Goal: Task Accomplishment & Management: Complete application form

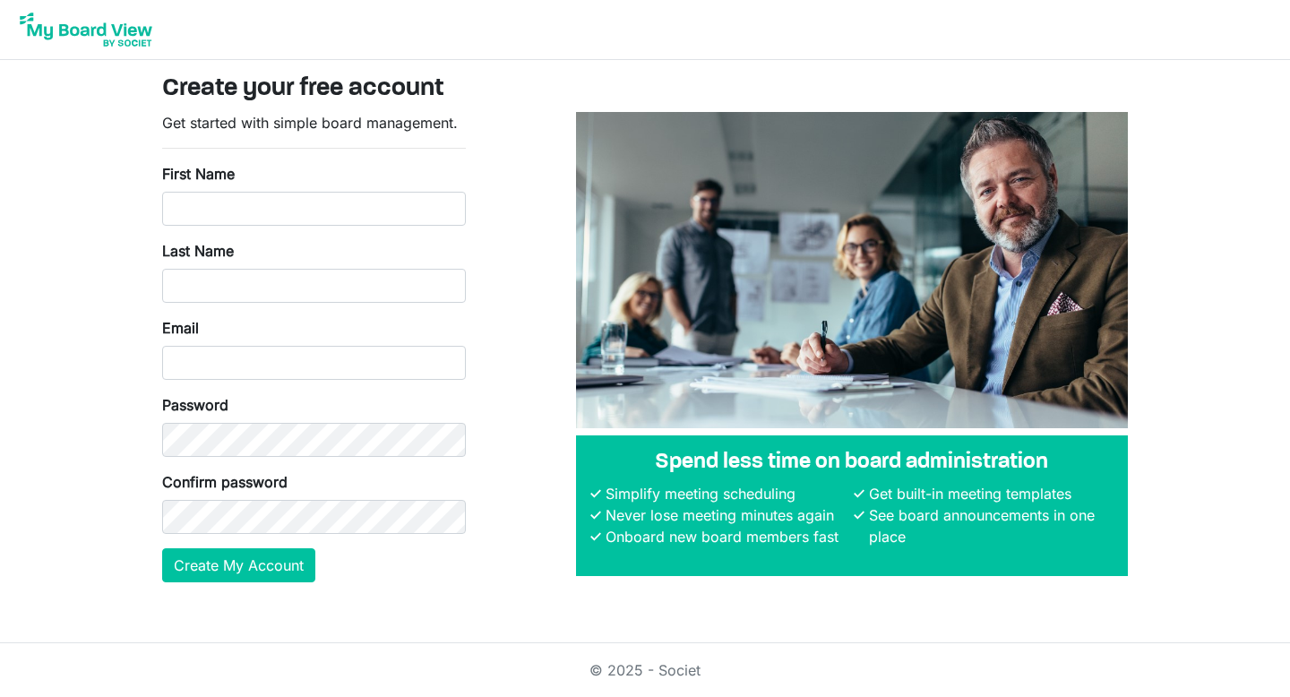
click at [308, 182] on div "First Name" at bounding box center [314, 194] width 304 height 63
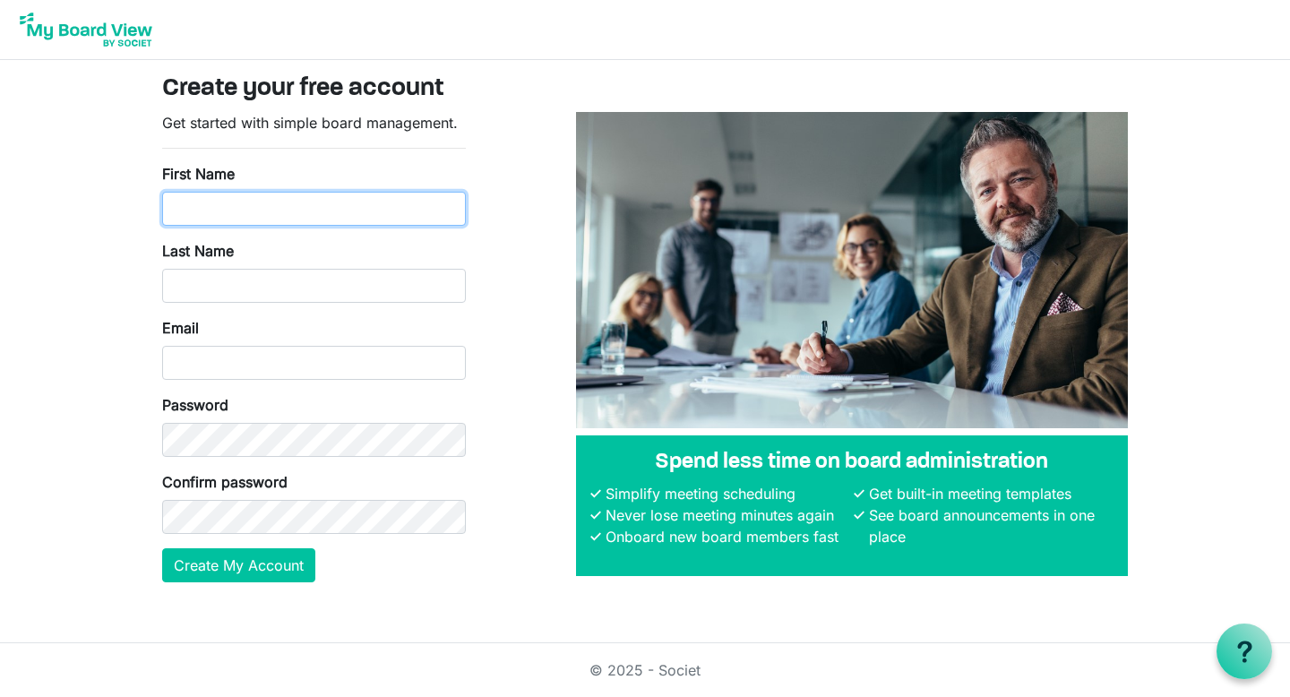
click at [308, 192] on input "First Name" at bounding box center [314, 209] width 304 height 34
type input "Destiny"
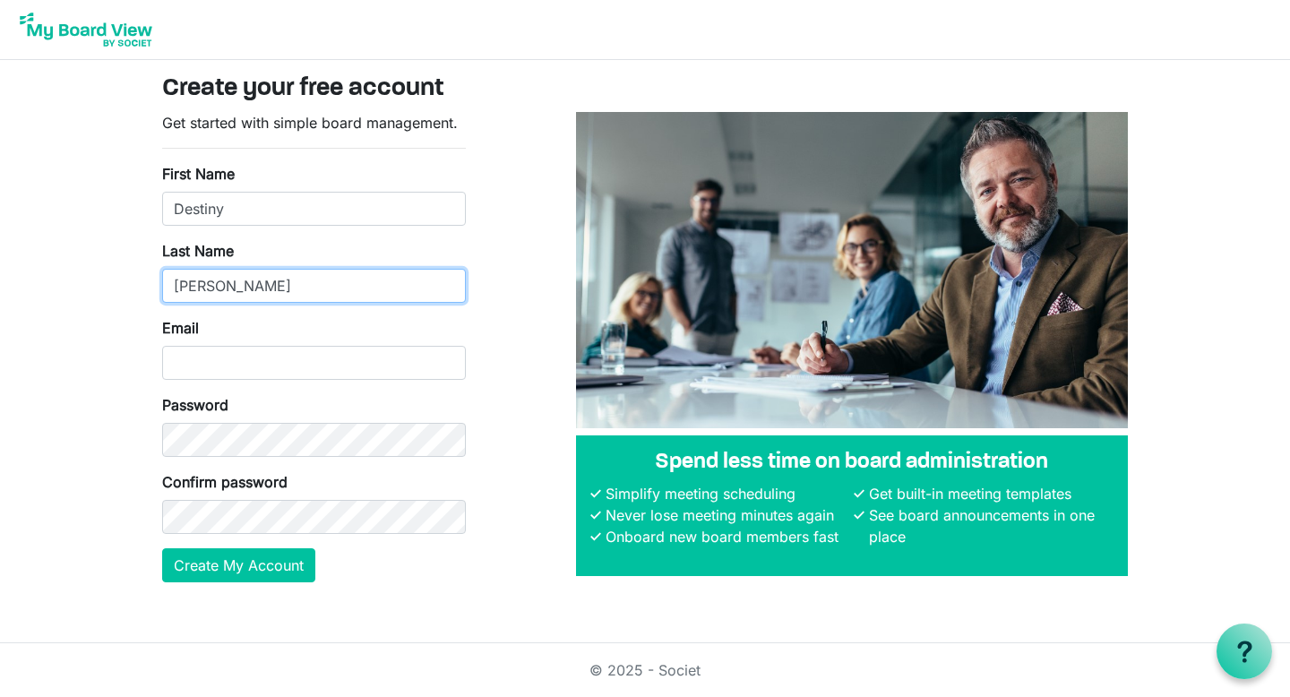
type input "Watson"
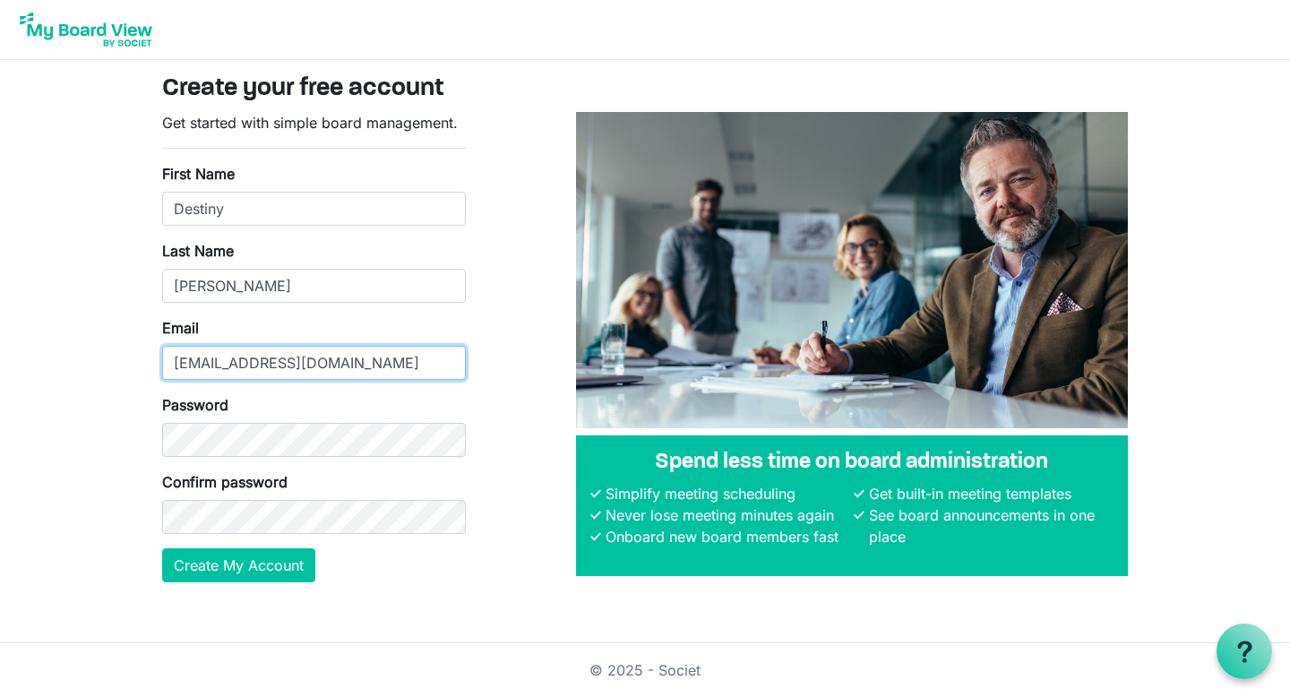
type input "dwatson@youmatter2.org"
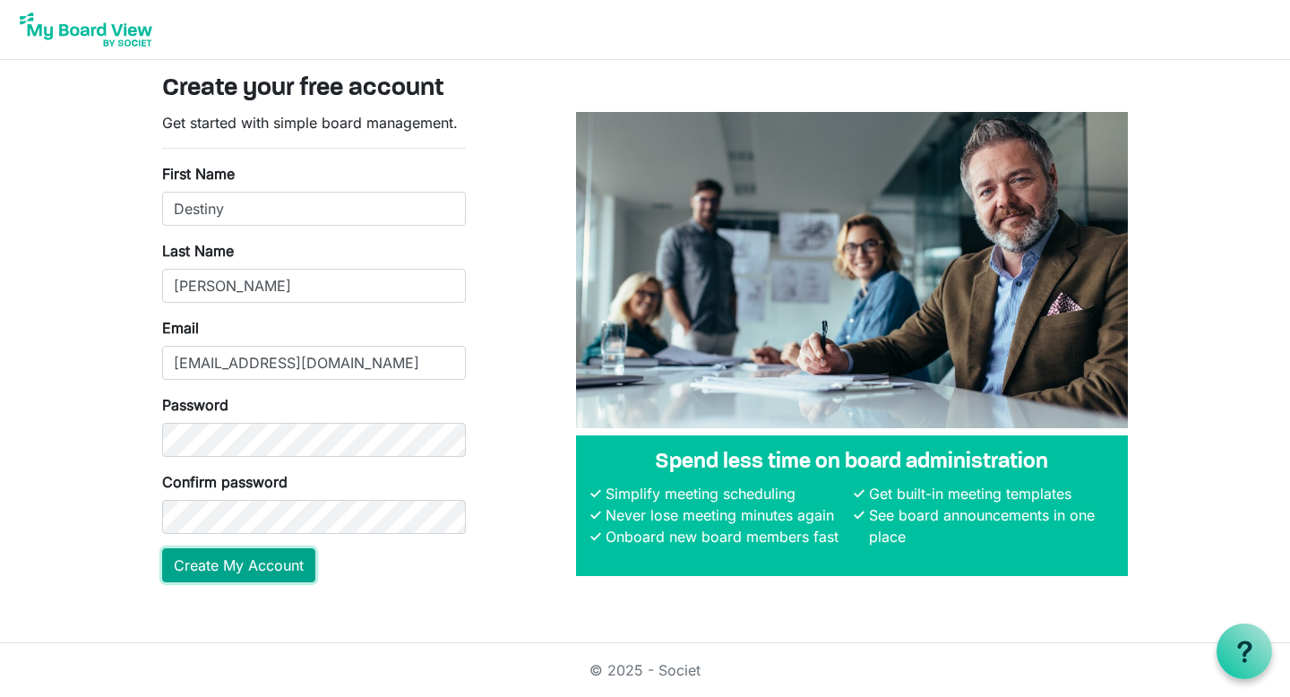
click at [224, 560] on button "Create My Account" at bounding box center [238, 565] width 153 height 34
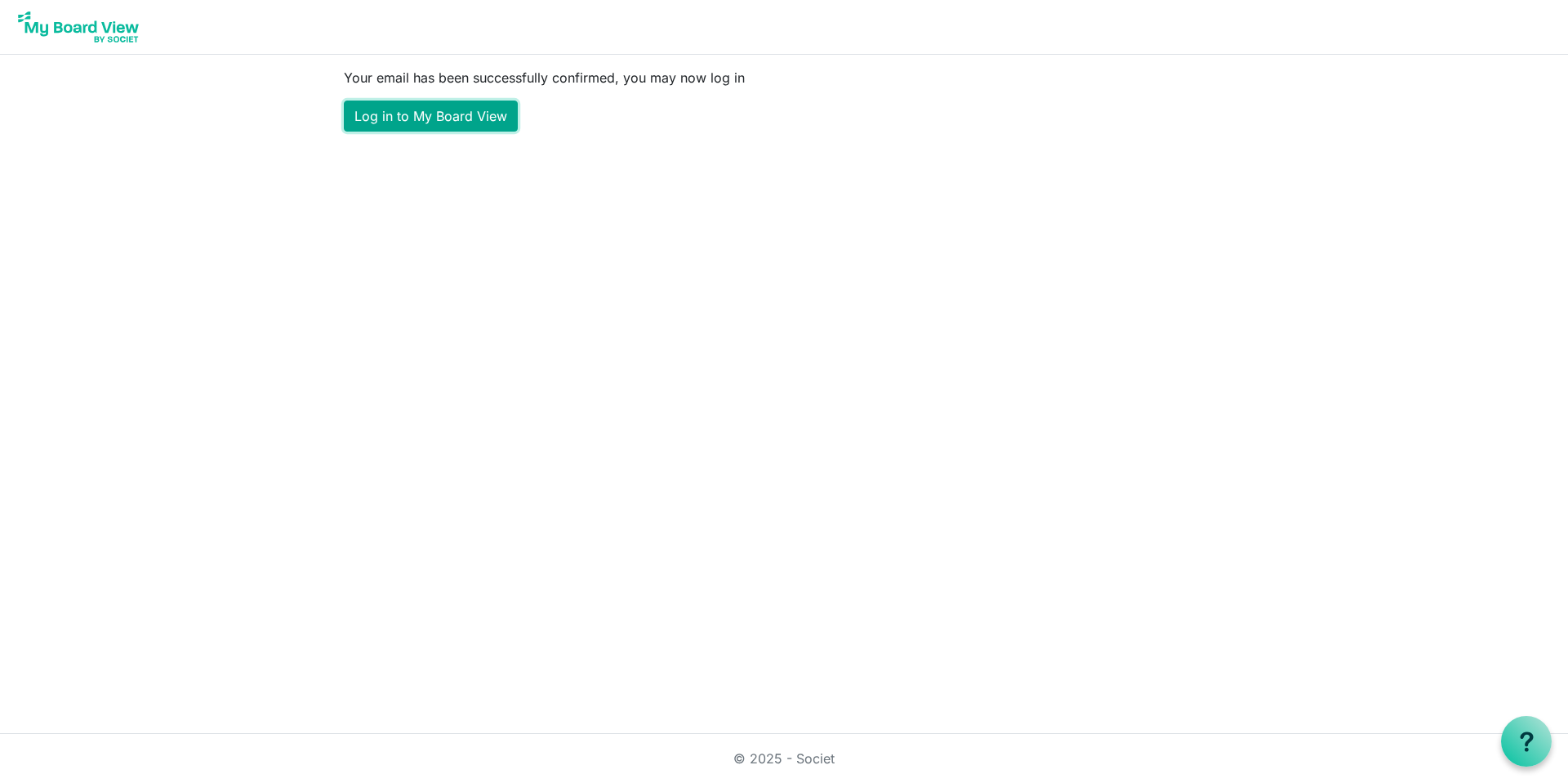
click at [388, 113] on link "Log in to My Board View" at bounding box center [431, 116] width 174 height 31
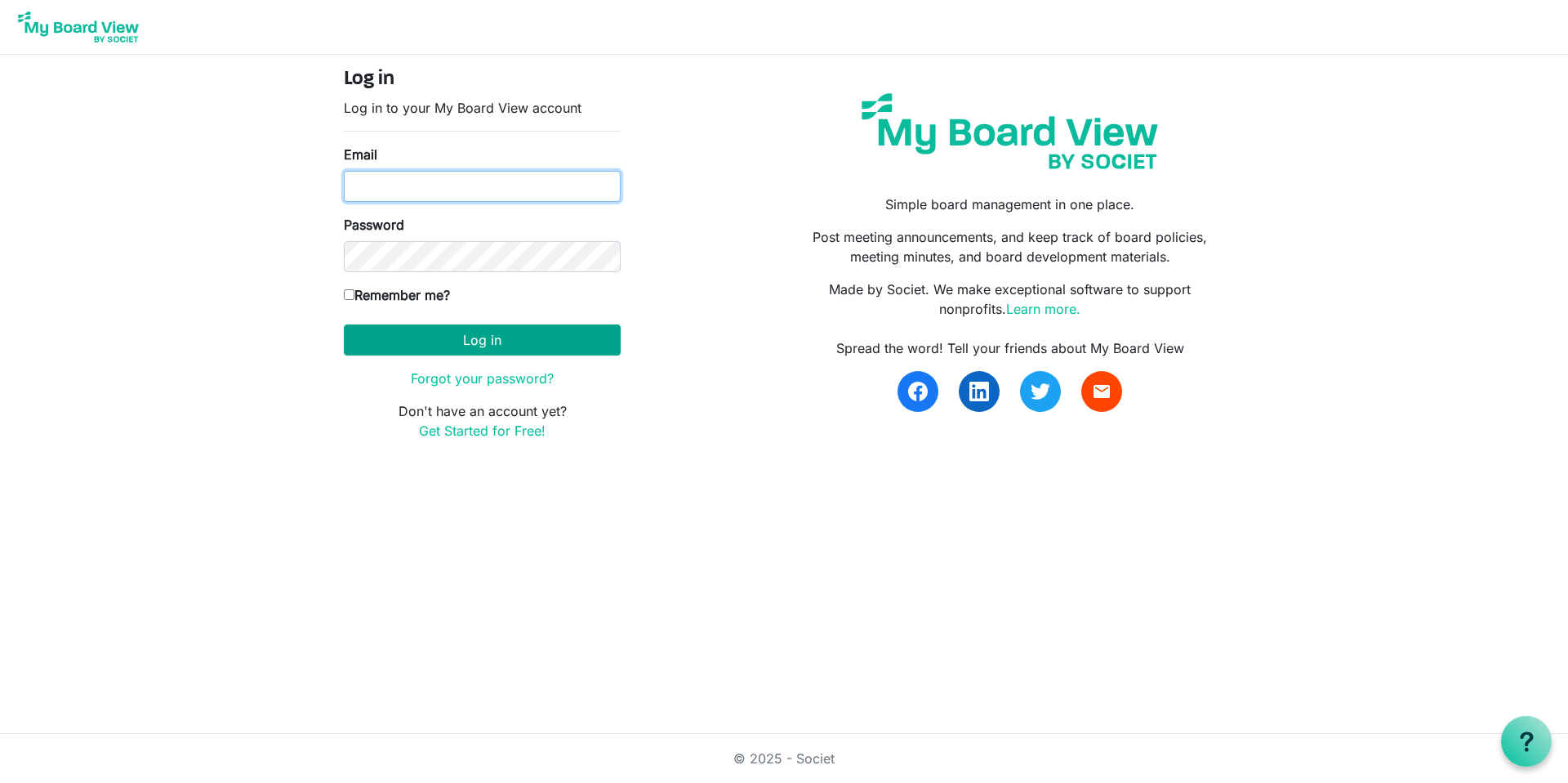
type input "[EMAIL_ADDRESS][DOMAIN_NAME]"
click at [487, 336] on button "Log in" at bounding box center [483, 340] width 277 height 31
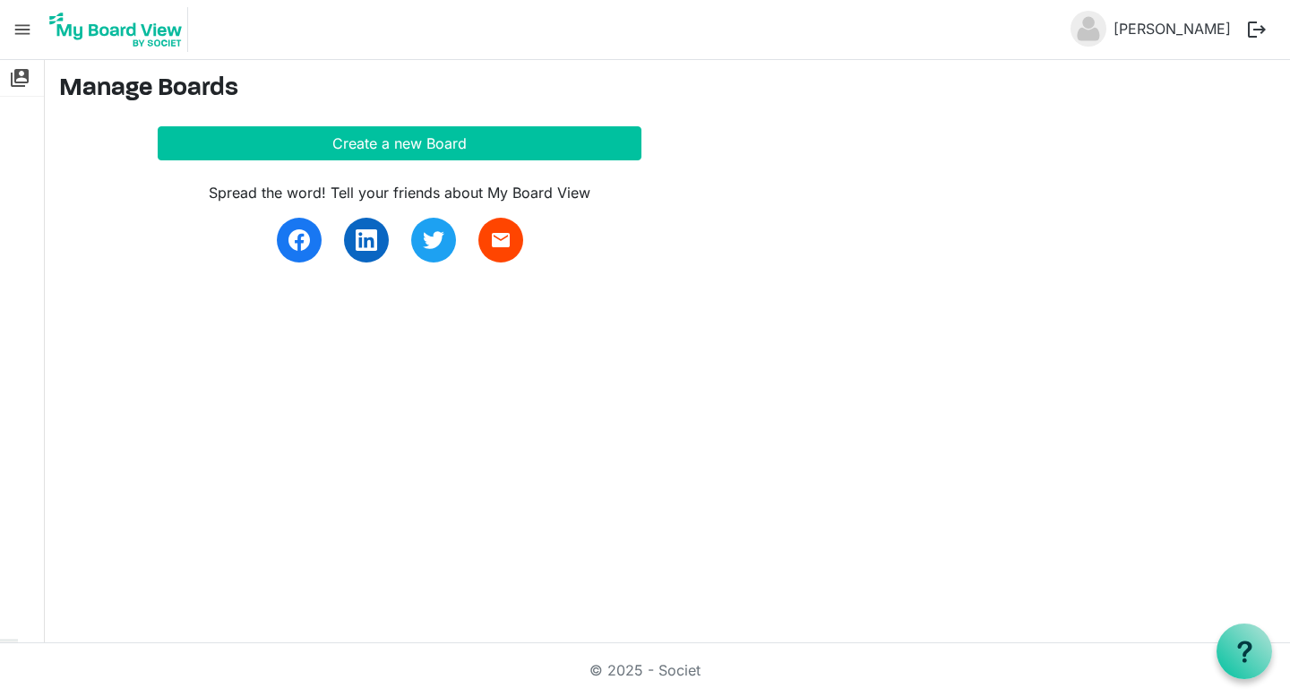
click at [19, 27] on span "menu" at bounding box center [22, 30] width 34 height 34
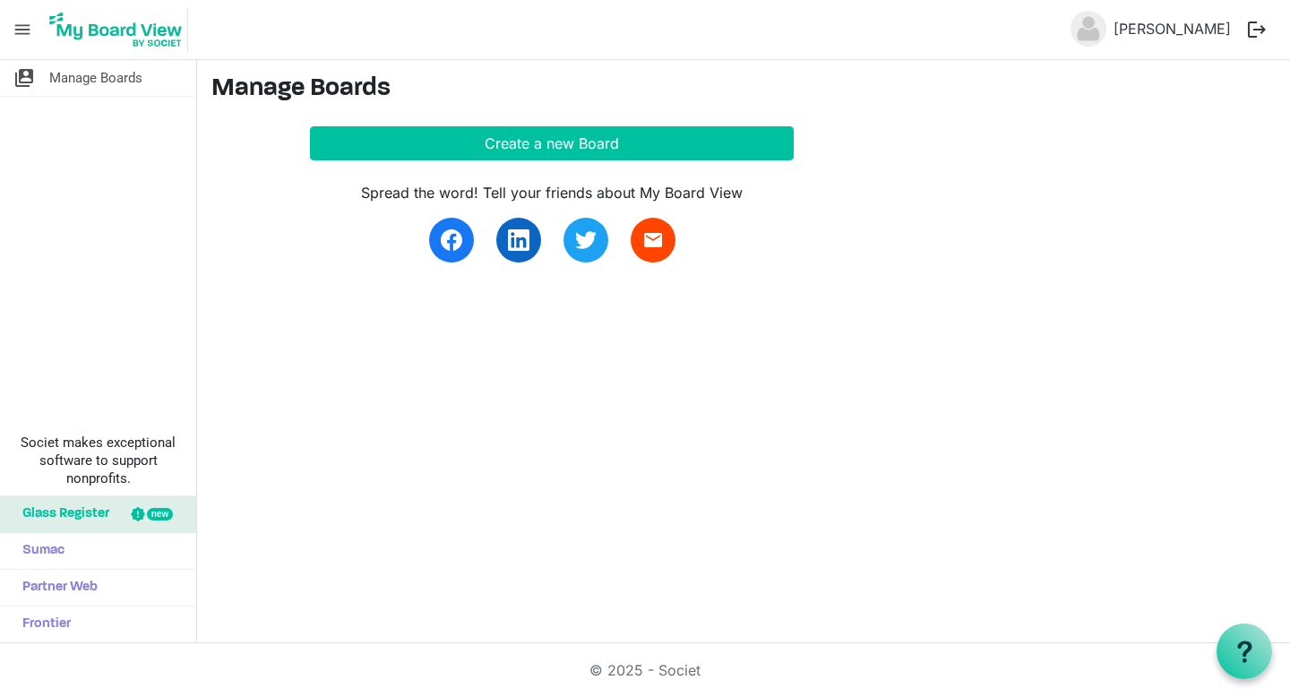
click at [19, 27] on span "menu" at bounding box center [22, 30] width 34 height 34
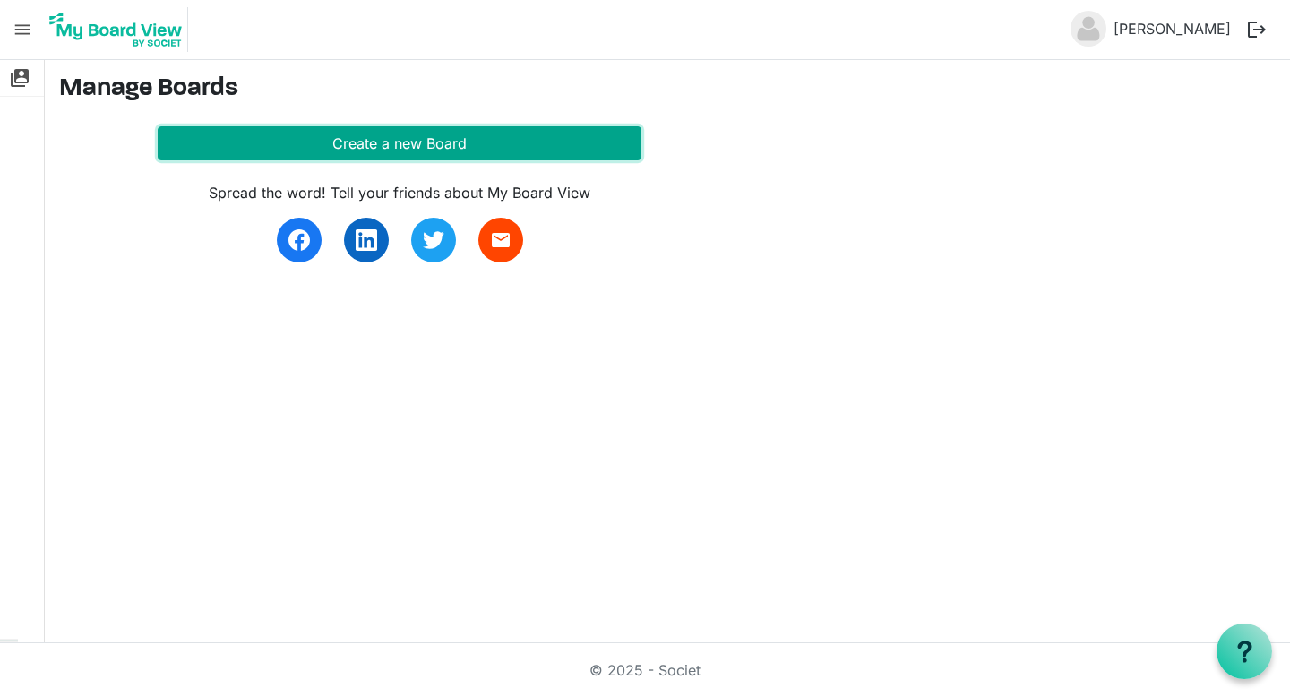
click at [424, 142] on button "Create a new Board" at bounding box center [400, 143] width 484 height 34
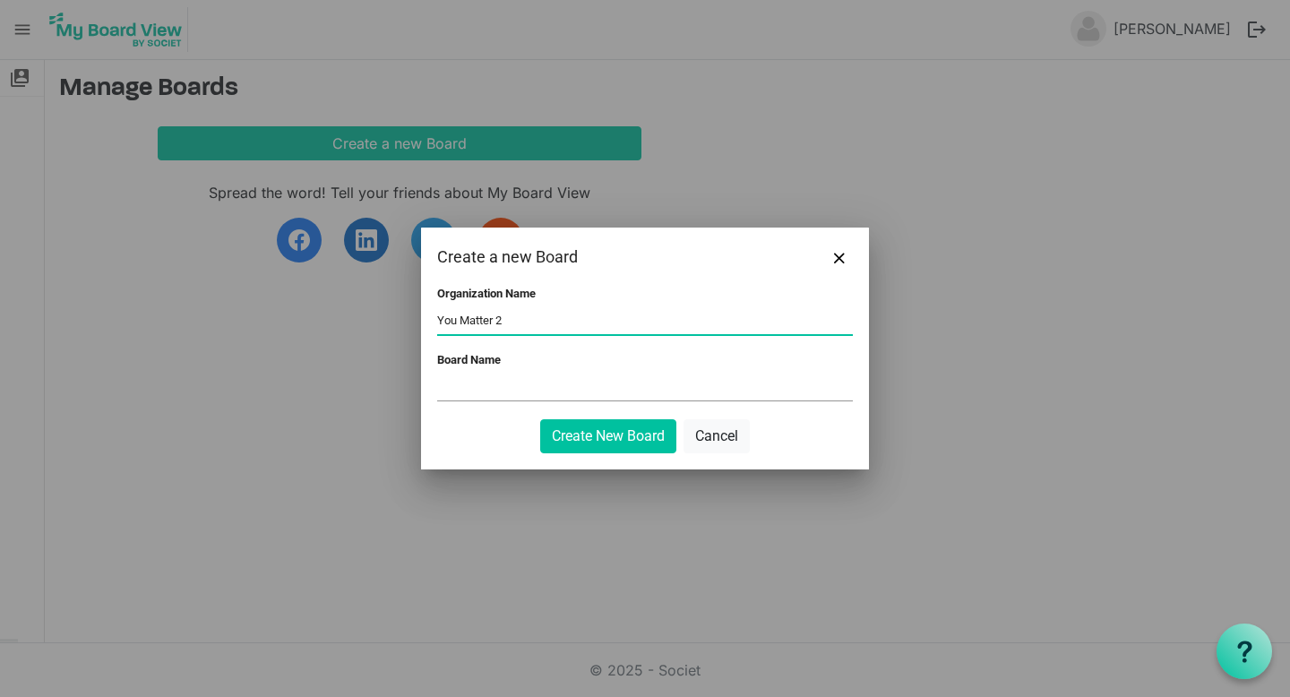
type input "You Matter 2"
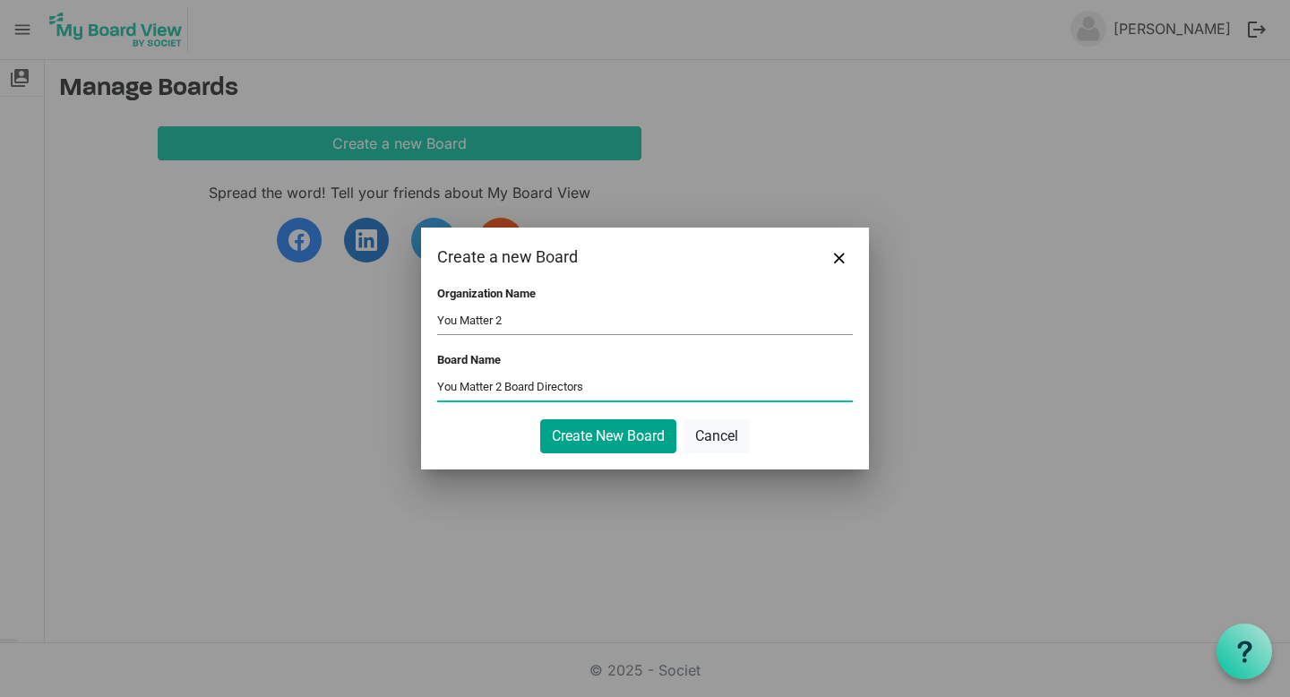
type input "You Matter 2 Board Directors"
click at [609, 433] on button "Create New Board" at bounding box center [608, 436] width 136 height 34
click at [608, 440] on button "Create New Board" at bounding box center [608, 436] width 136 height 34
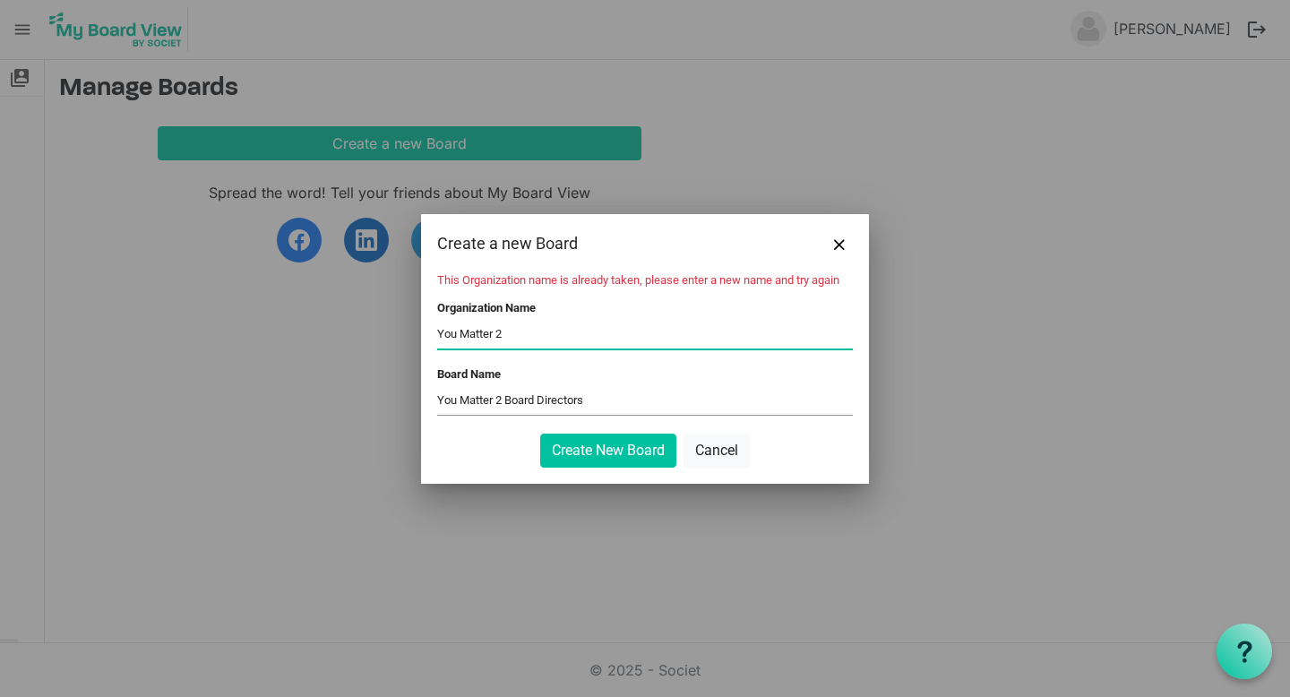
click at [556, 334] on input "You Matter 2" at bounding box center [645, 334] width 416 height 27
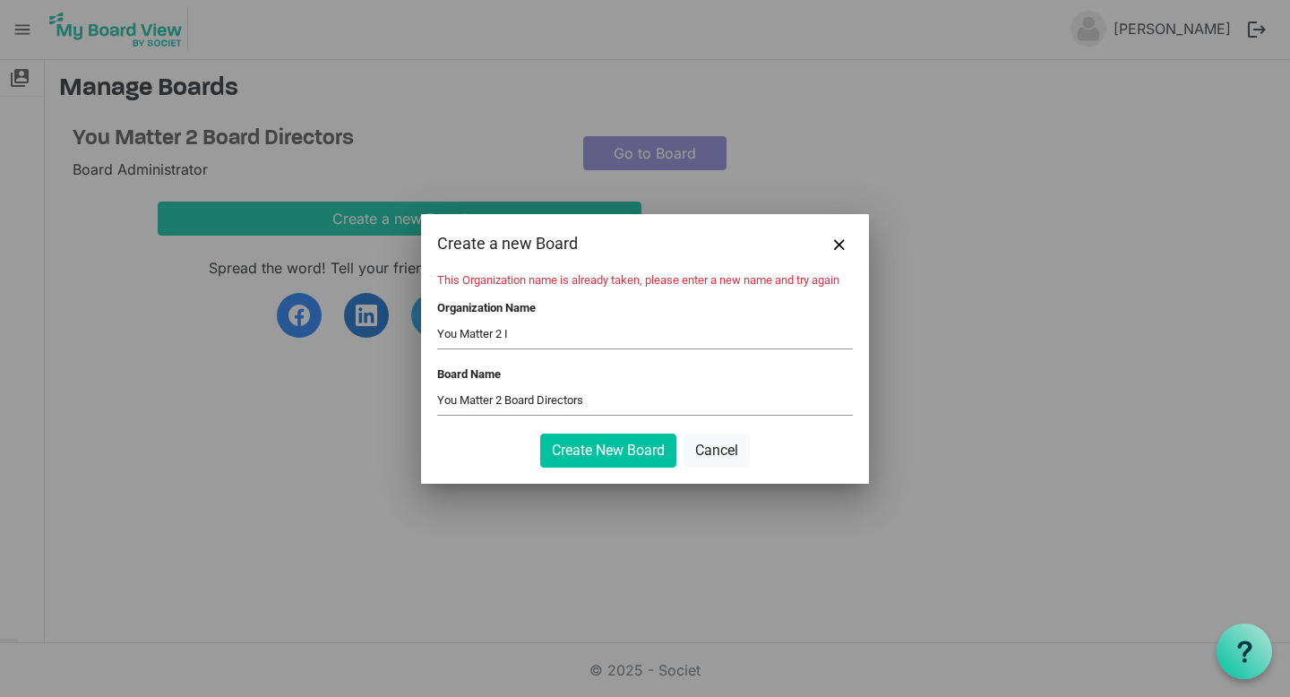
click at [537, 329] on input "You Matter 2 I" at bounding box center [645, 334] width 416 height 27
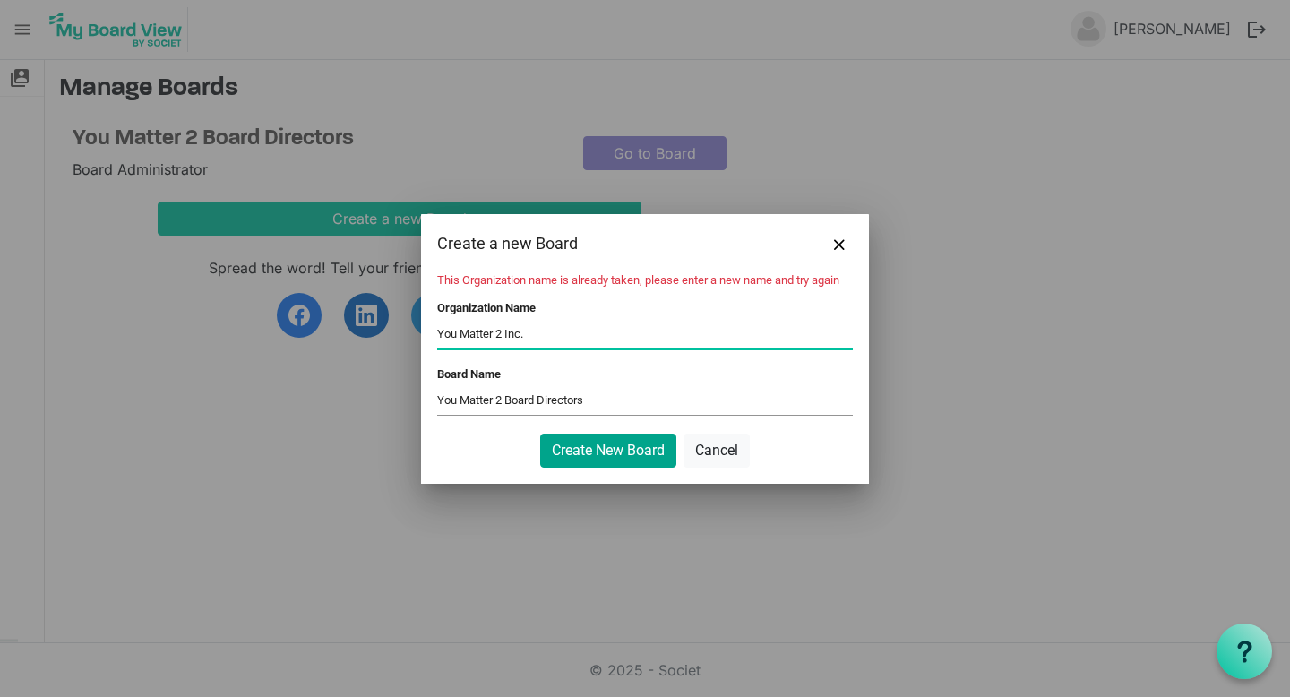
type input "You Matter 2 Inc."
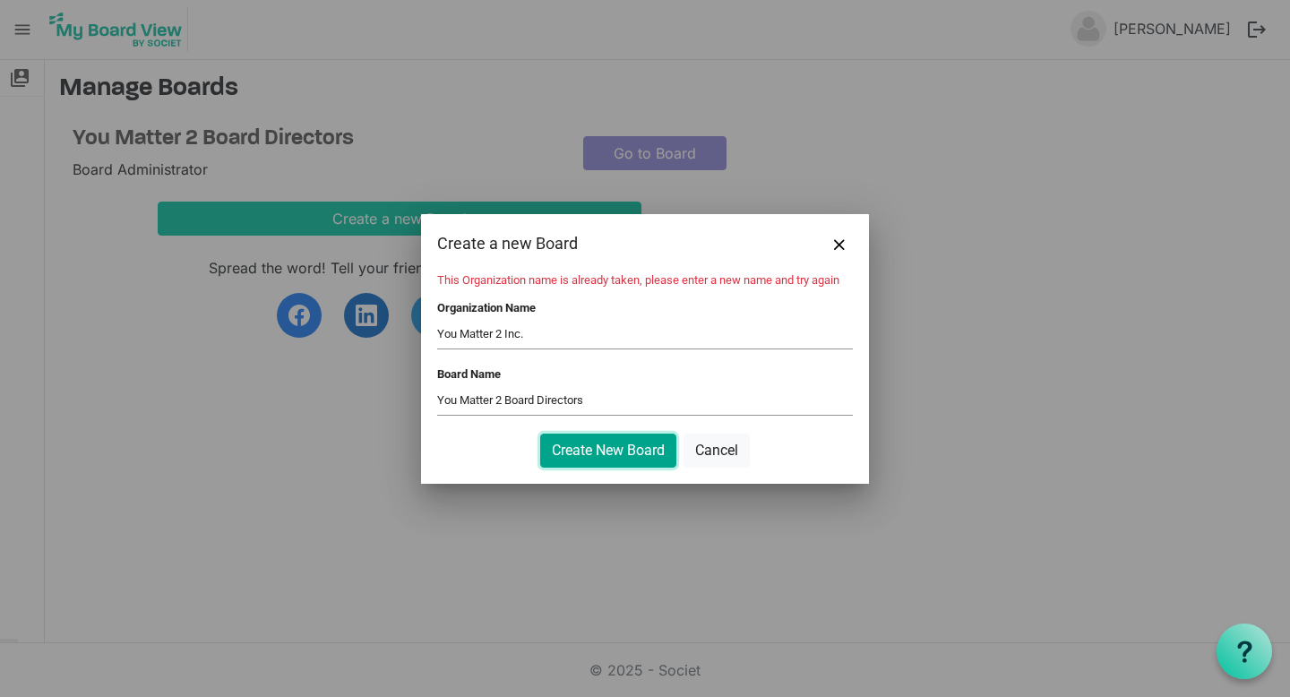
click at [571, 460] on button "Create New Board" at bounding box center [608, 450] width 136 height 34
click at [605, 452] on button "Create New Board" at bounding box center [608, 450] width 136 height 34
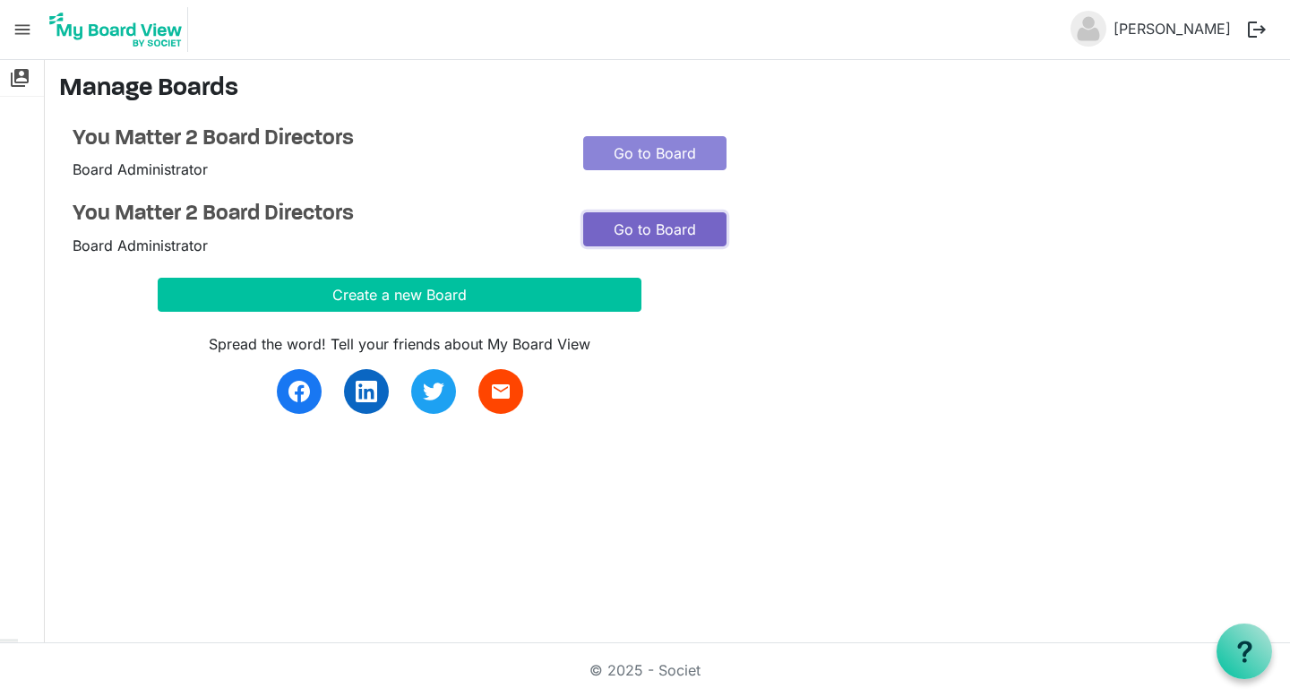
click at [656, 220] on link "Go to Board" at bounding box center [654, 229] width 143 height 34
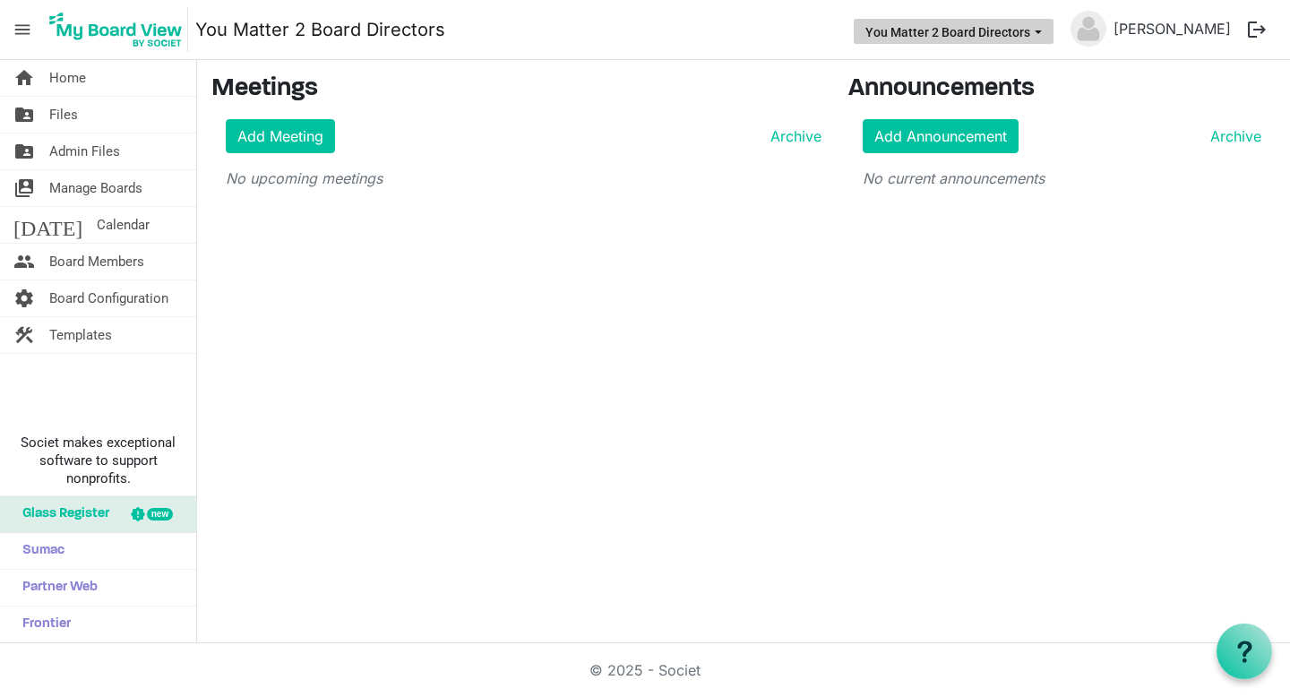
click at [1036, 36] on button "You Matter 2 Board Directors" at bounding box center [953, 31] width 200 height 25
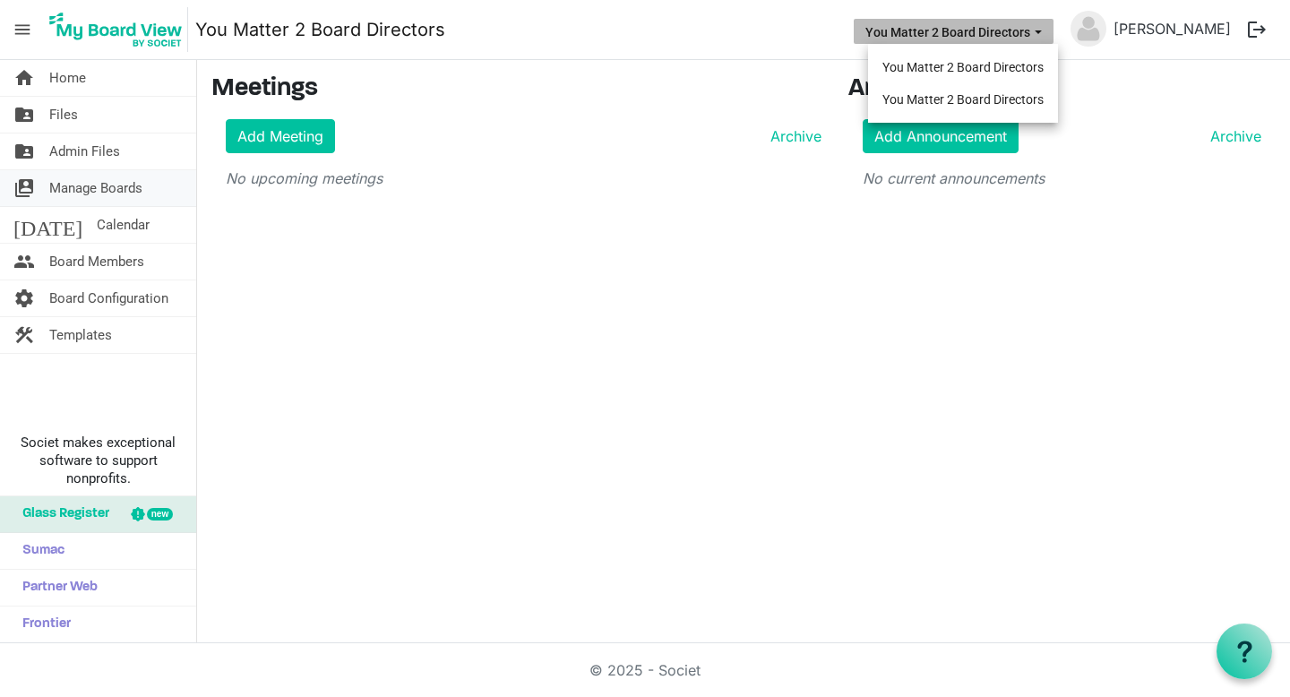
click at [82, 182] on span "Manage Boards" at bounding box center [95, 188] width 93 height 36
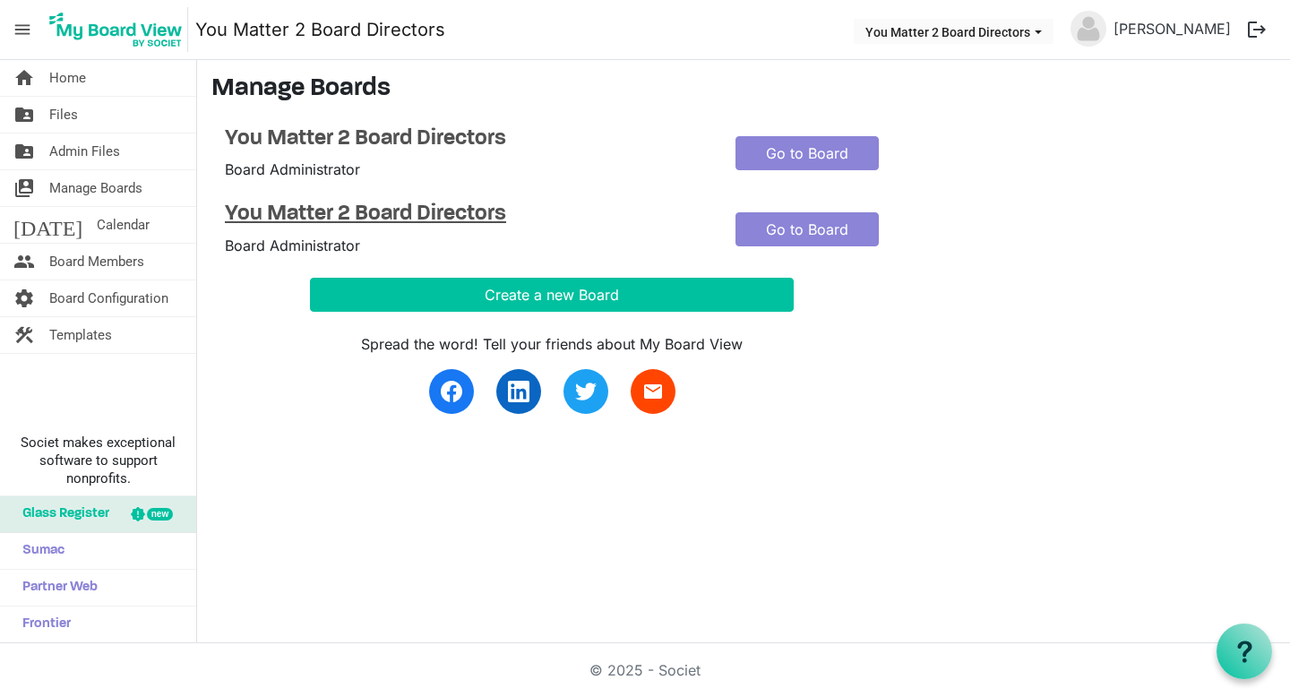
click at [428, 209] on h4 "You Matter 2 Board Directors" at bounding box center [467, 214] width 484 height 26
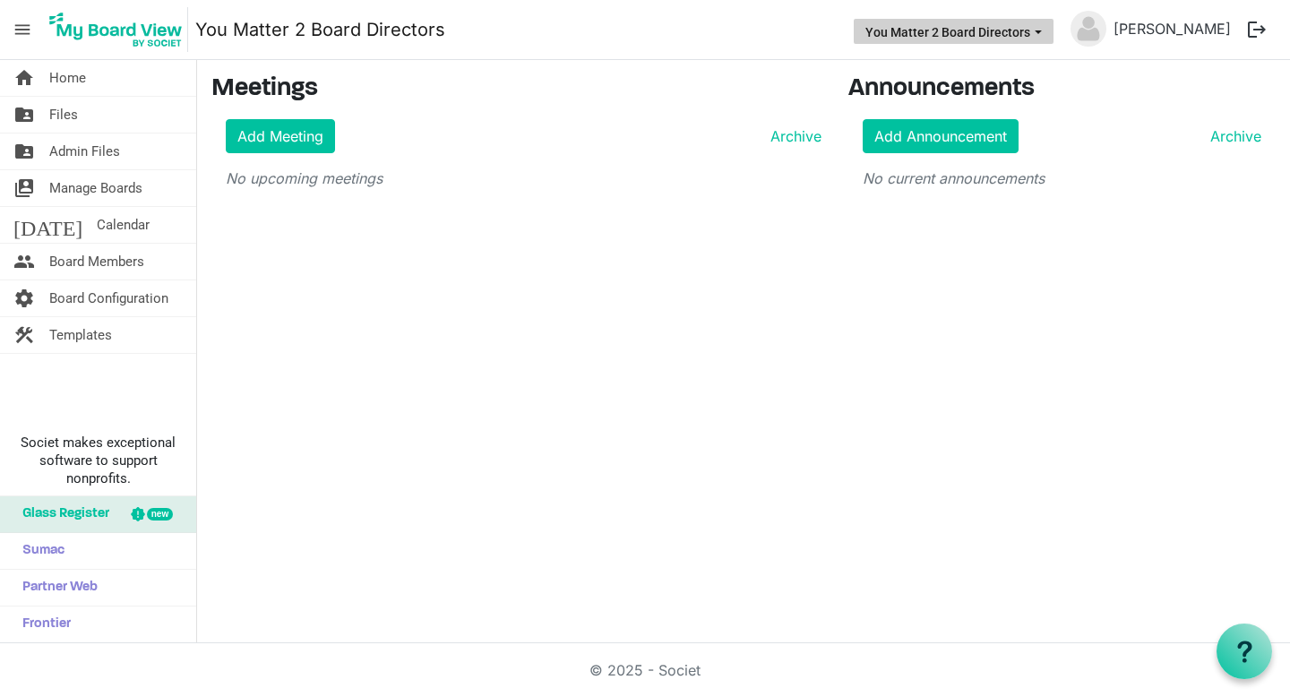
click at [1041, 31] on button "You Matter 2 Board Directors" at bounding box center [953, 31] width 200 height 25
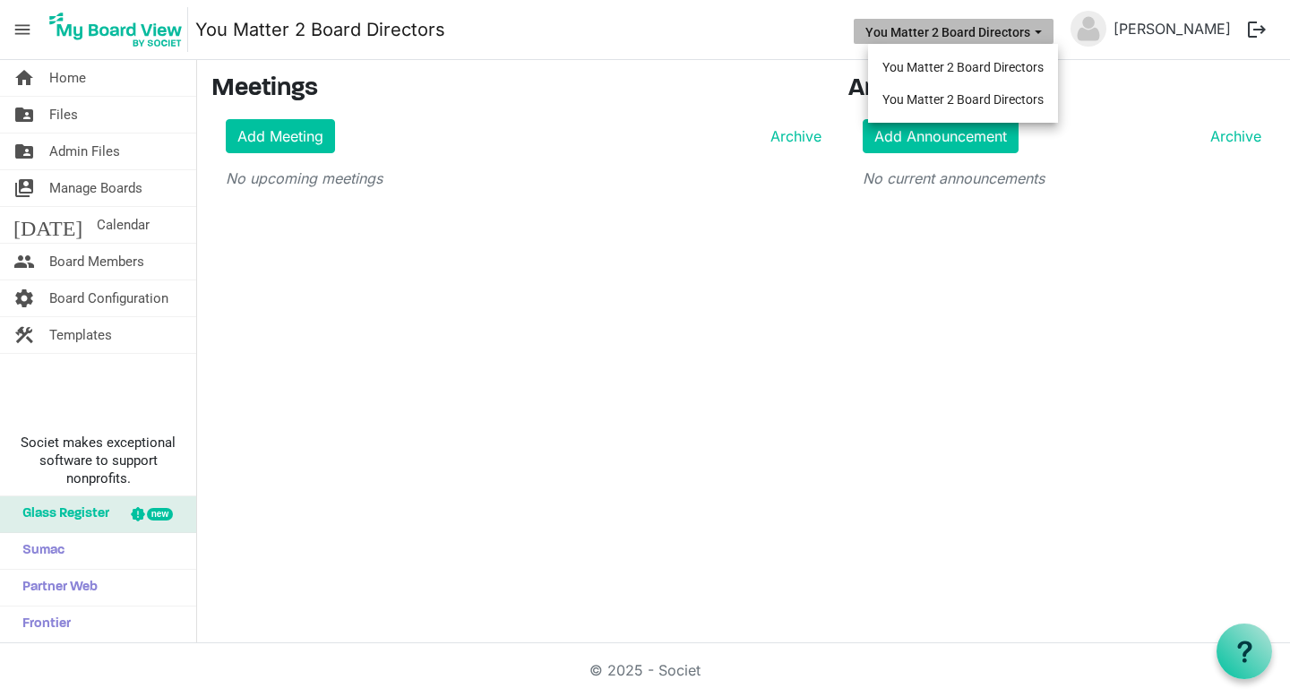
click at [355, 20] on link "You Matter 2 Board Directors" at bounding box center [320, 30] width 250 height 36
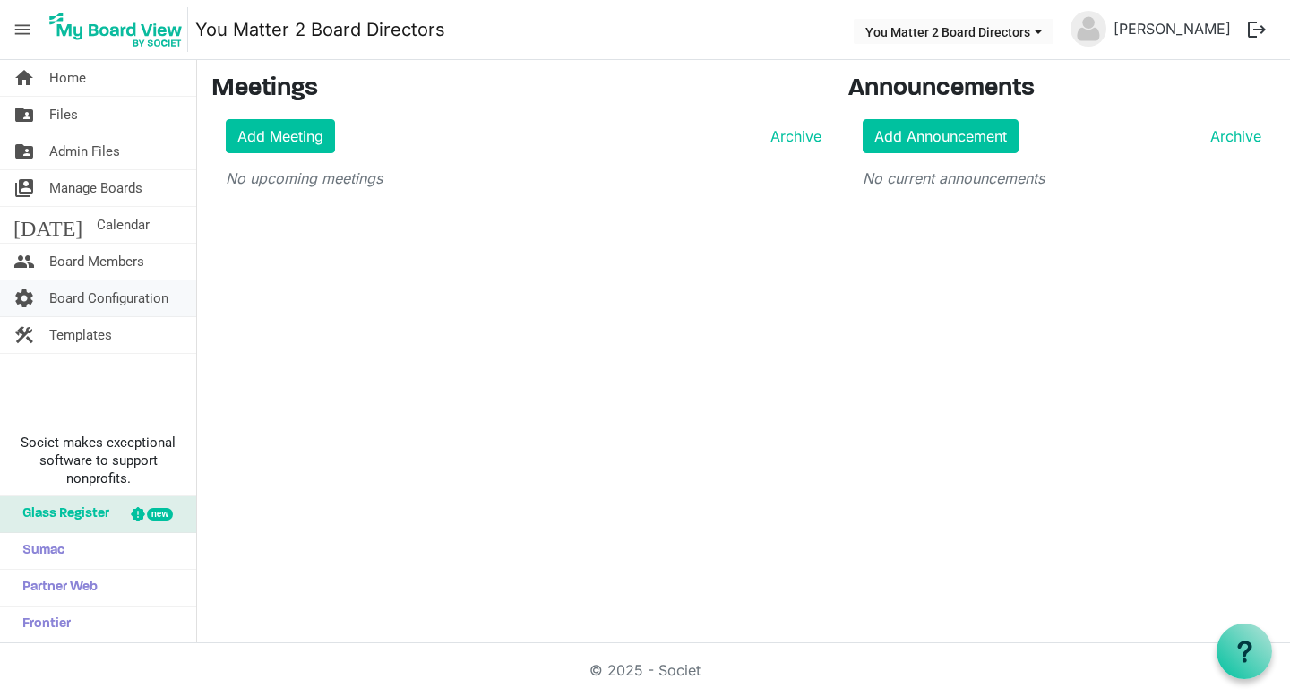
click at [102, 294] on span "Board Configuration" at bounding box center [108, 298] width 119 height 36
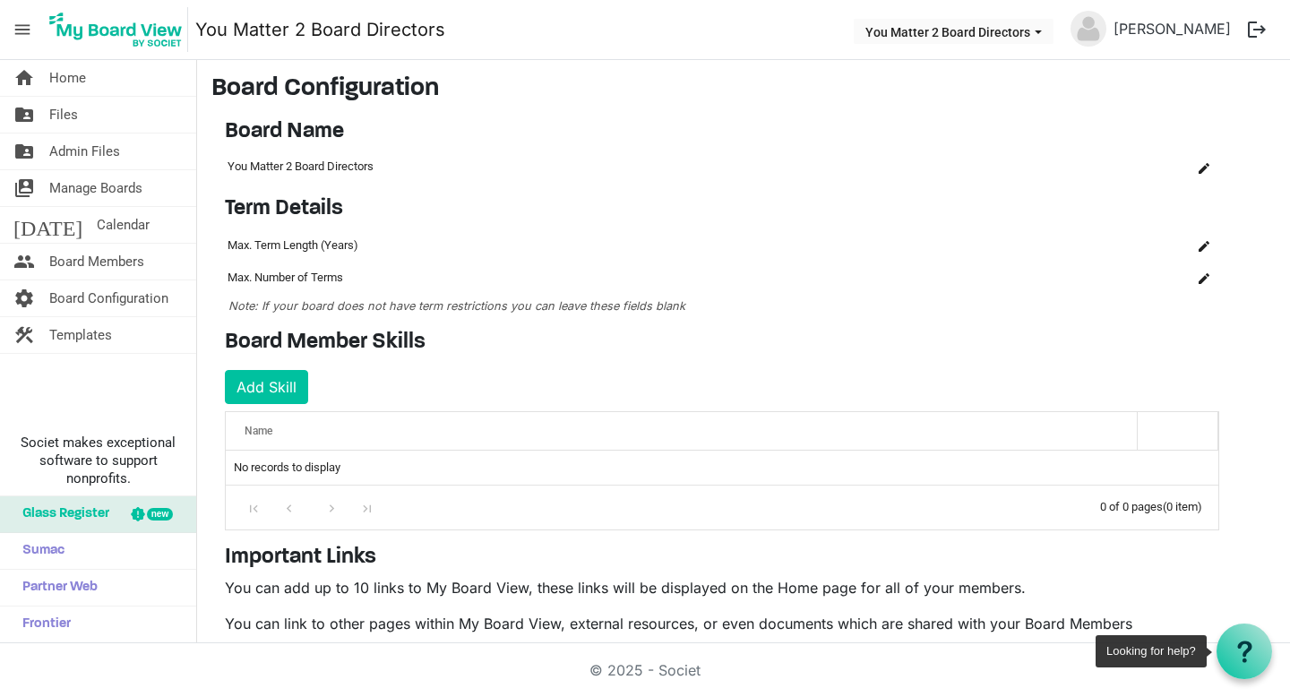
click at [1254, 652] on icon at bounding box center [1244, 651] width 22 height 22
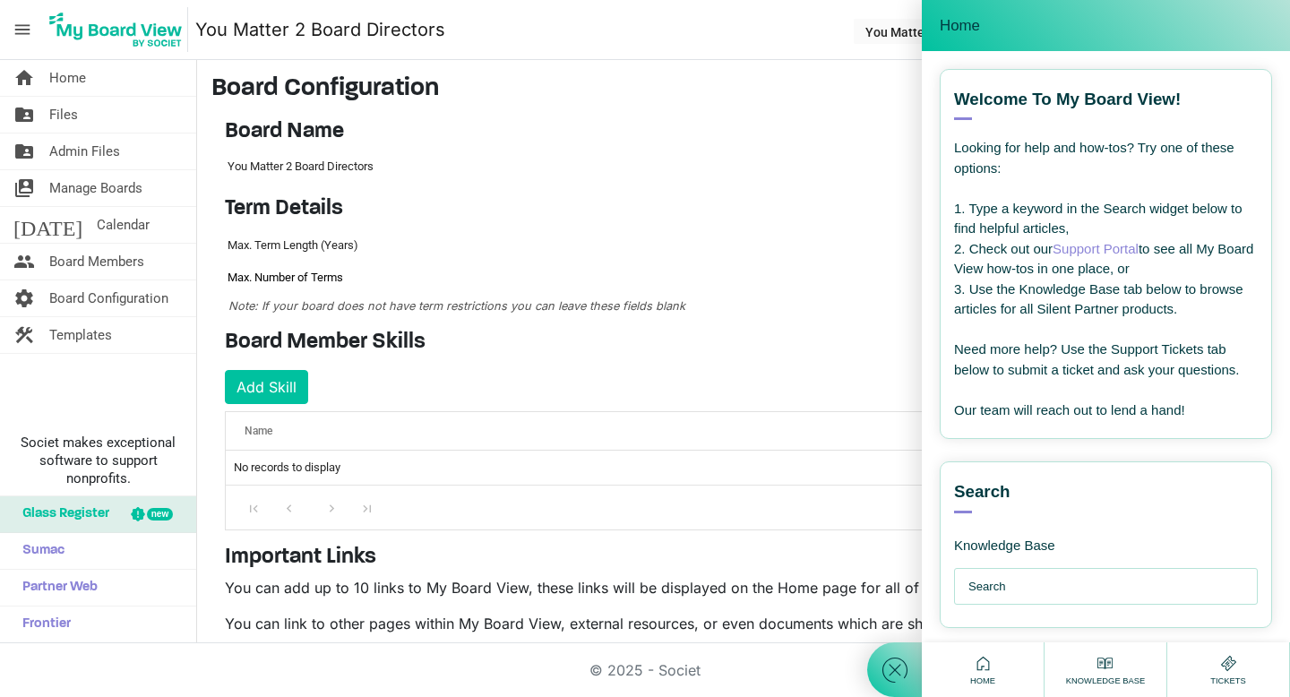
click at [756, 283] on td "Max. Number of Terms" at bounding box center [646, 277] width 842 height 32
click at [722, 257] on td "Max. Term Length (Years)" at bounding box center [646, 245] width 842 height 32
click at [878, 36] on div at bounding box center [894, 348] width 55 height 697
click at [960, 26] on span "Home" at bounding box center [959, 26] width 40 height 18
click at [827, 174] on td "You Matter 2 Board Directors" at bounding box center [690, 166] width 931 height 30
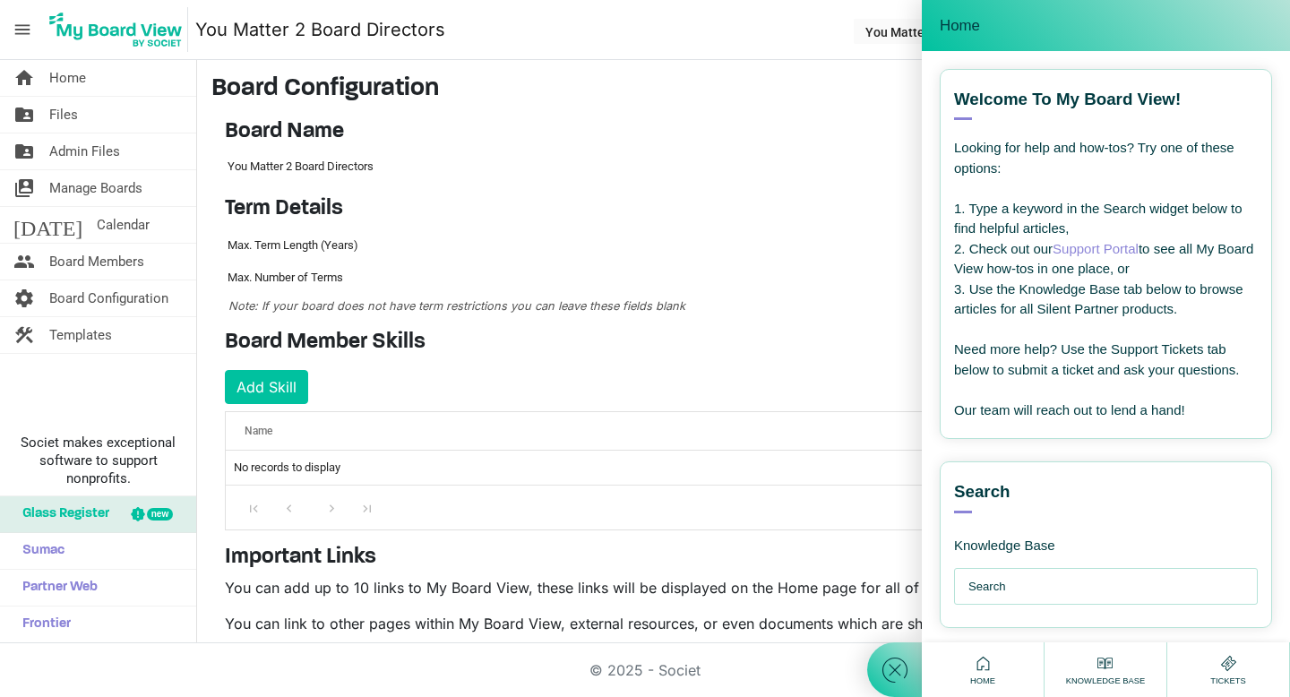
click at [885, 664] on icon at bounding box center [894, 670] width 32 height 32
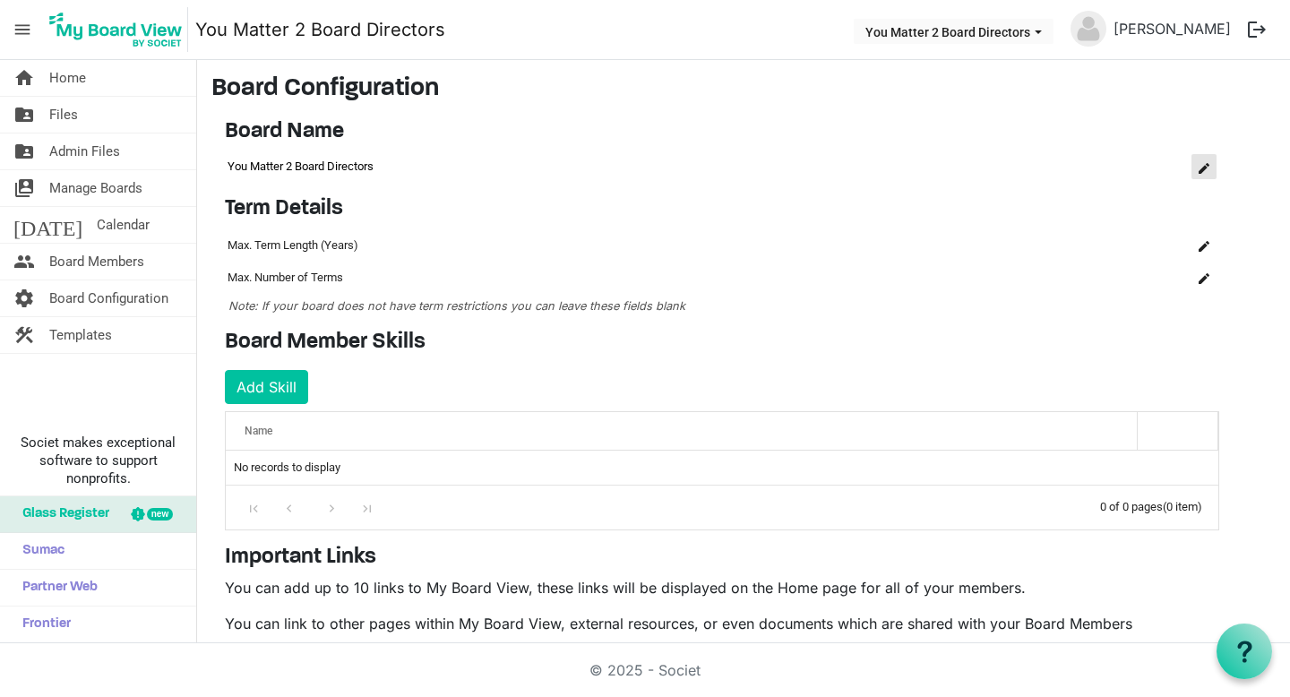
click at [1208, 163] on span "is Command column column header" at bounding box center [1203, 168] width 11 height 11
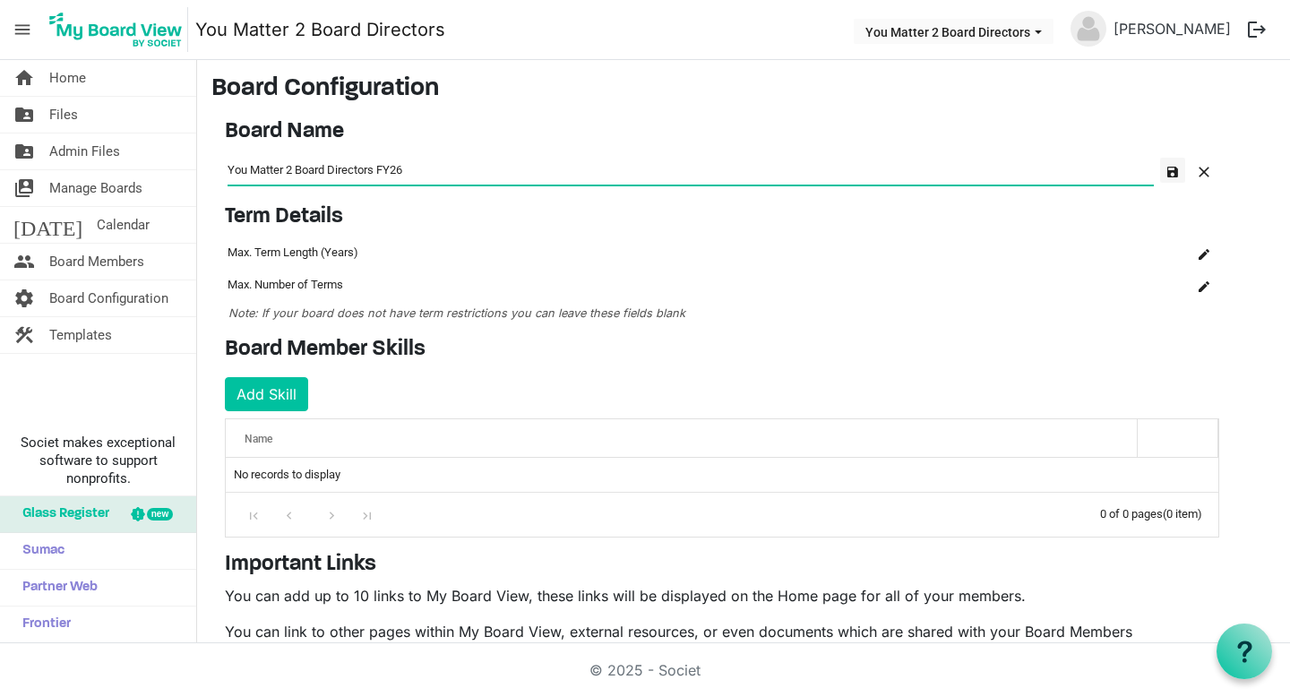
type input "You Matter 2 Board Directors FY26"
click at [1174, 167] on span "button" at bounding box center [1172, 172] width 11 height 11
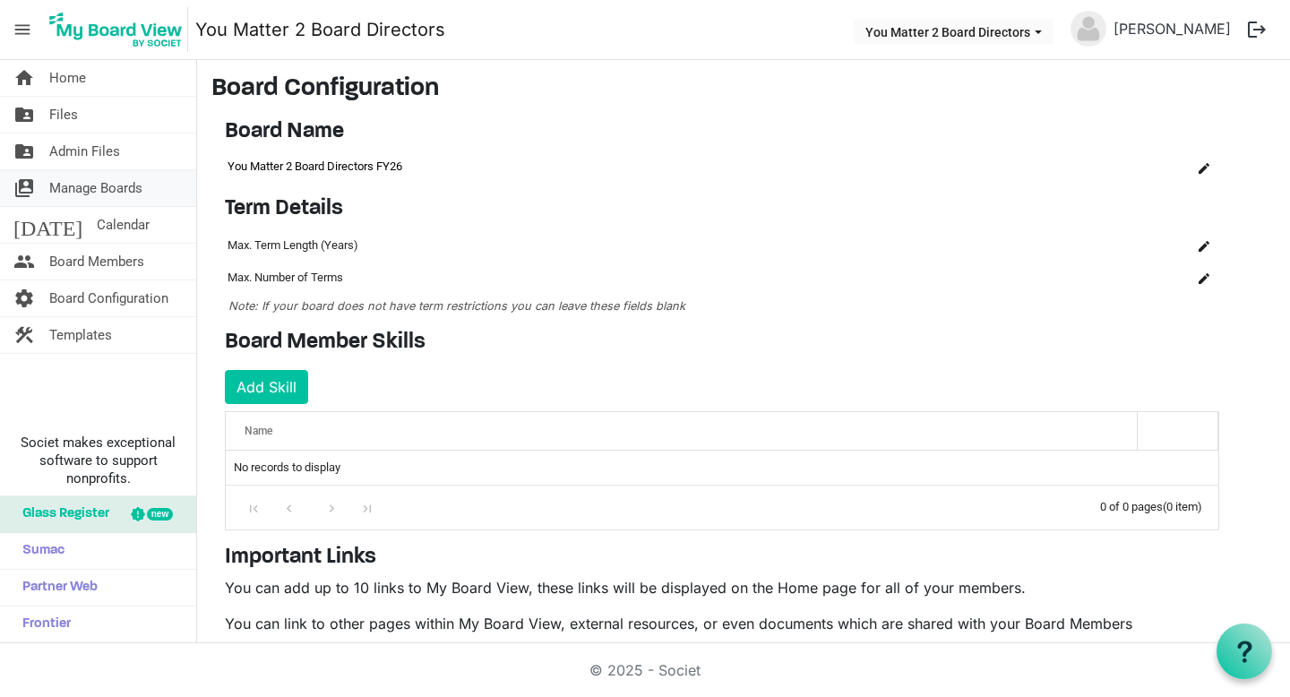
click at [90, 184] on span "Manage Boards" at bounding box center [95, 188] width 93 height 36
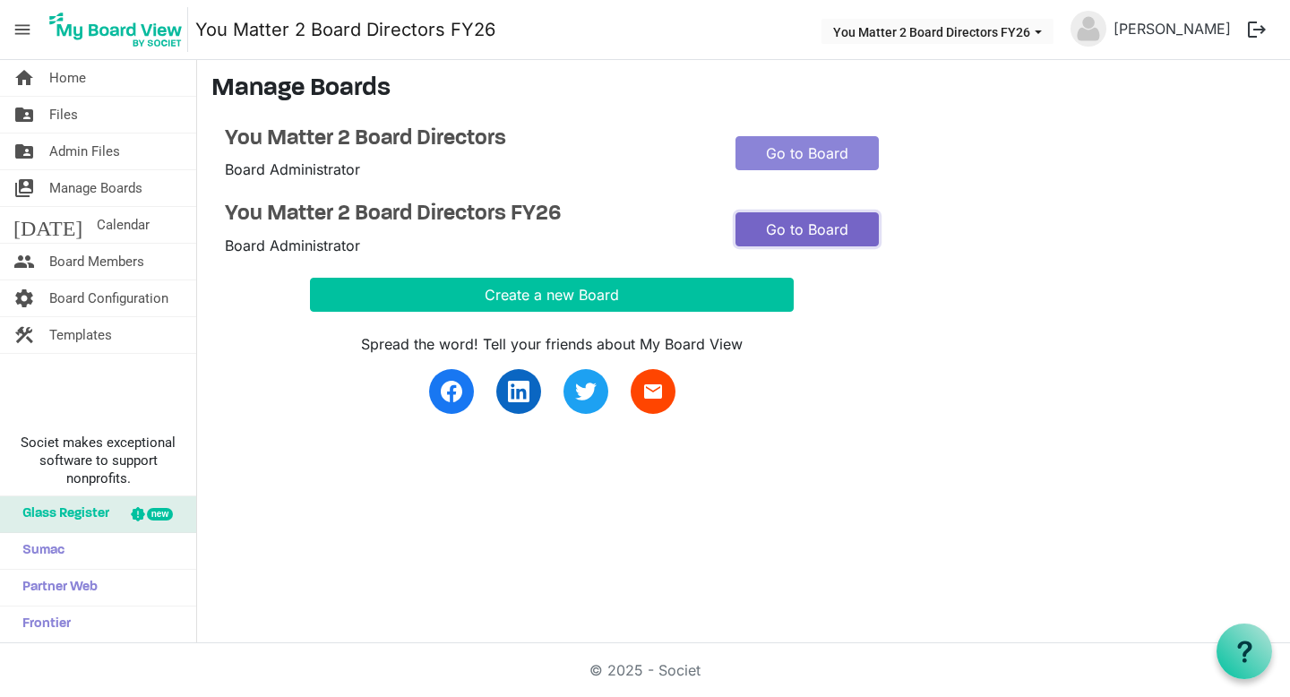
click at [780, 227] on link "Go to Board" at bounding box center [806, 229] width 143 height 34
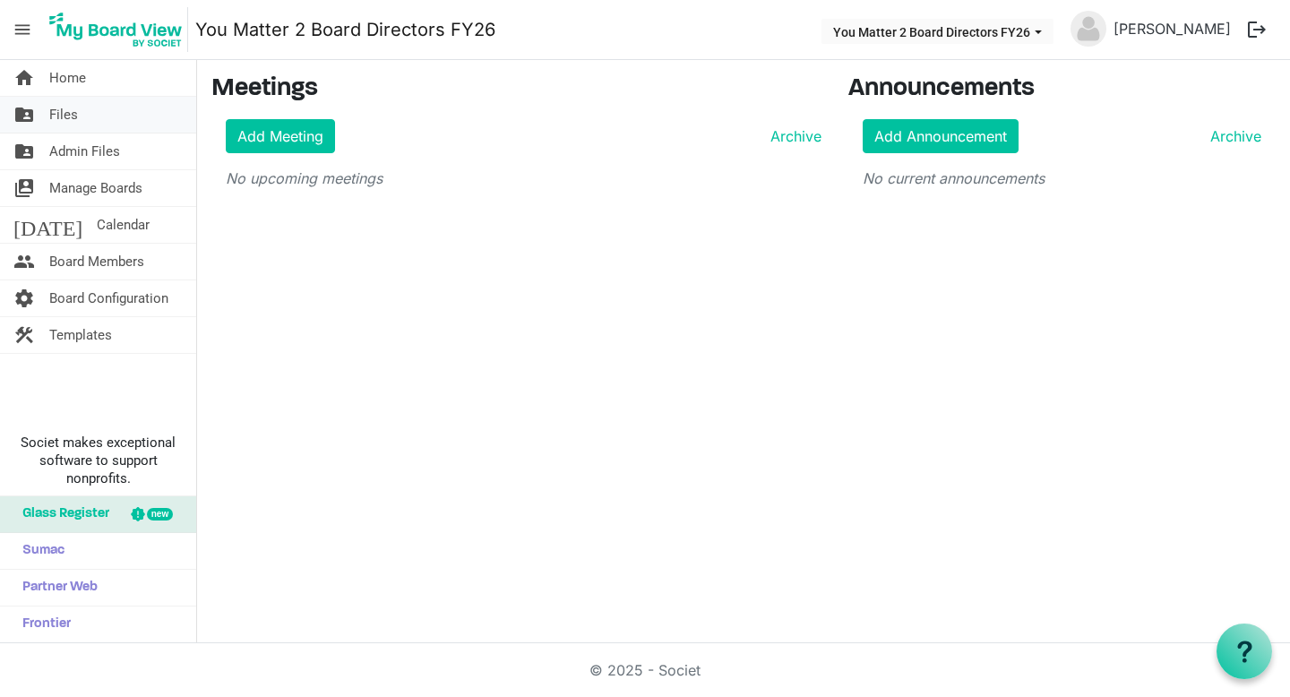
click at [73, 118] on span "Files" at bounding box center [63, 115] width 29 height 36
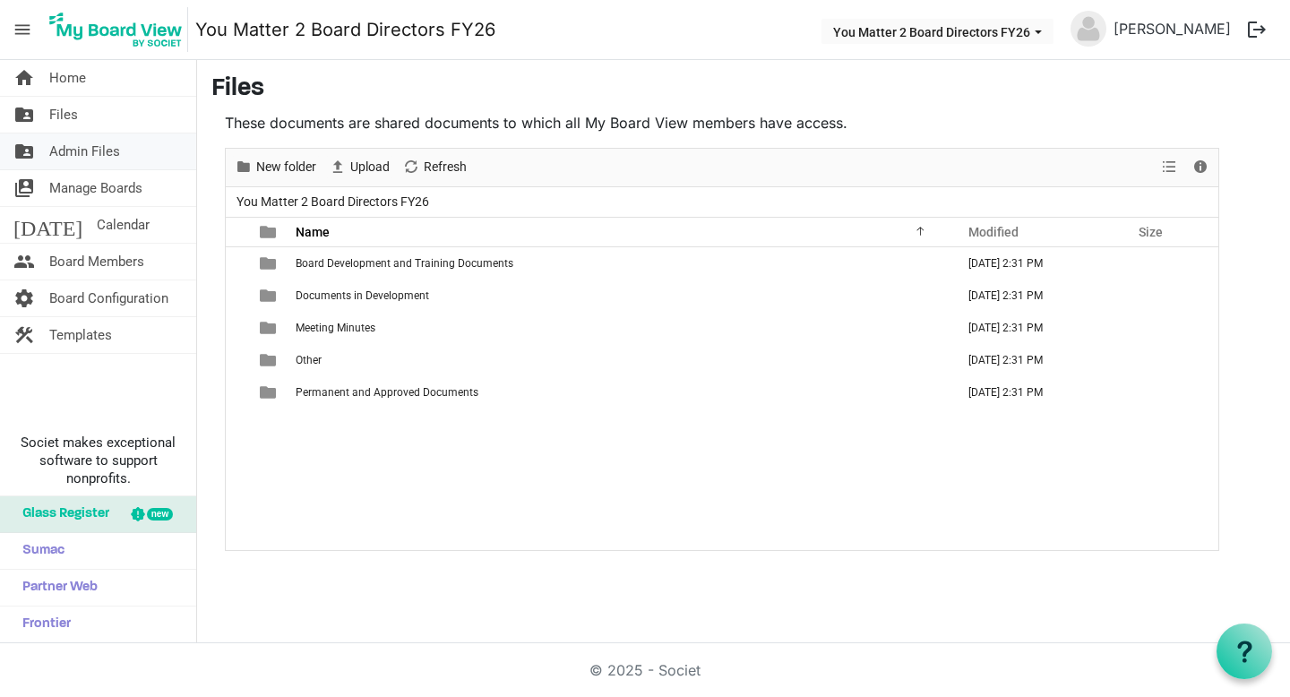
click at [73, 150] on span "Admin Files" at bounding box center [84, 151] width 71 height 36
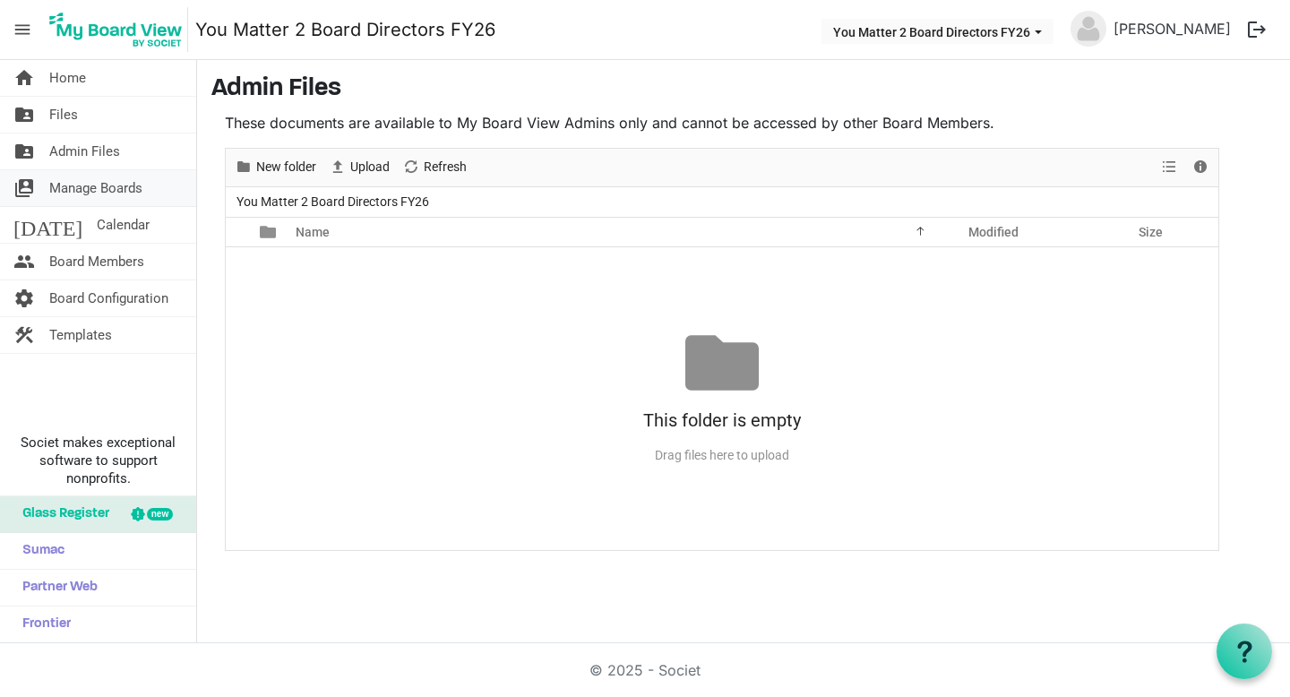
click at [72, 195] on span "Manage Boards" at bounding box center [95, 188] width 93 height 36
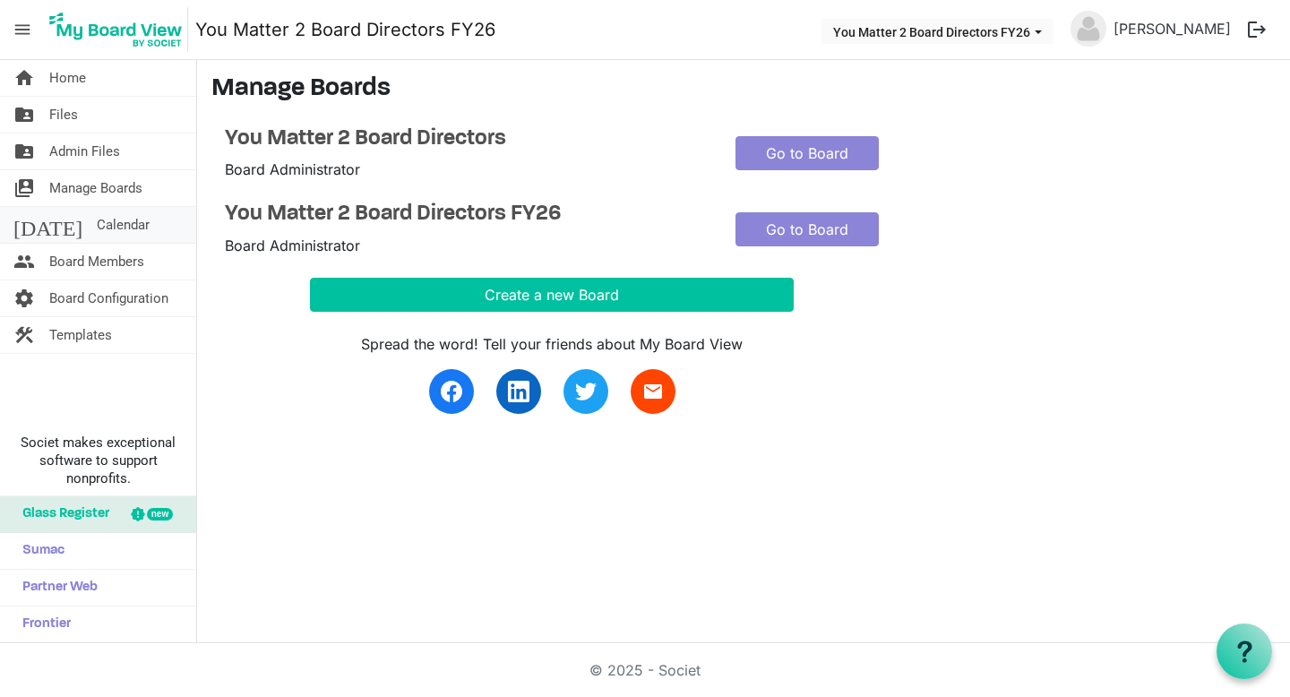
click at [97, 219] on span "Calendar" at bounding box center [123, 225] width 53 height 36
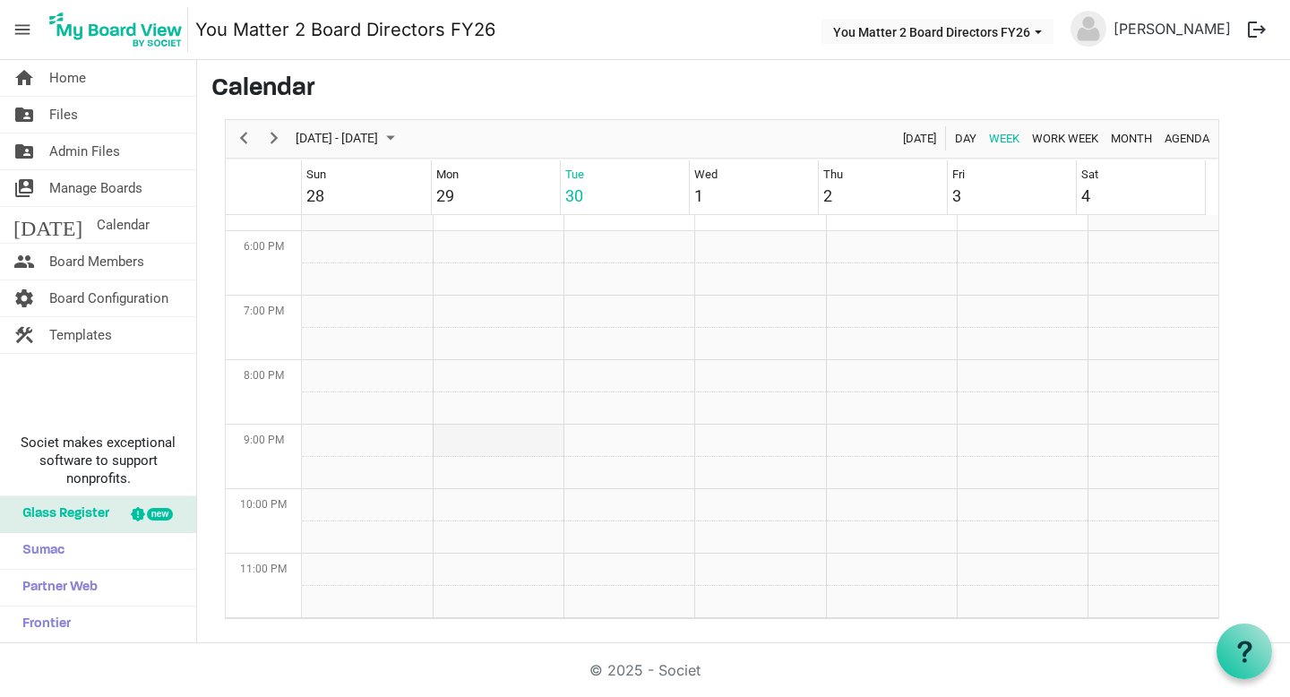
drag, startPoint x: 483, startPoint y: 357, endPoint x: 495, endPoint y: 425, distance: 69.2
click at [101, 260] on span "Board Members" at bounding box center [96, 262] width 95 height 36
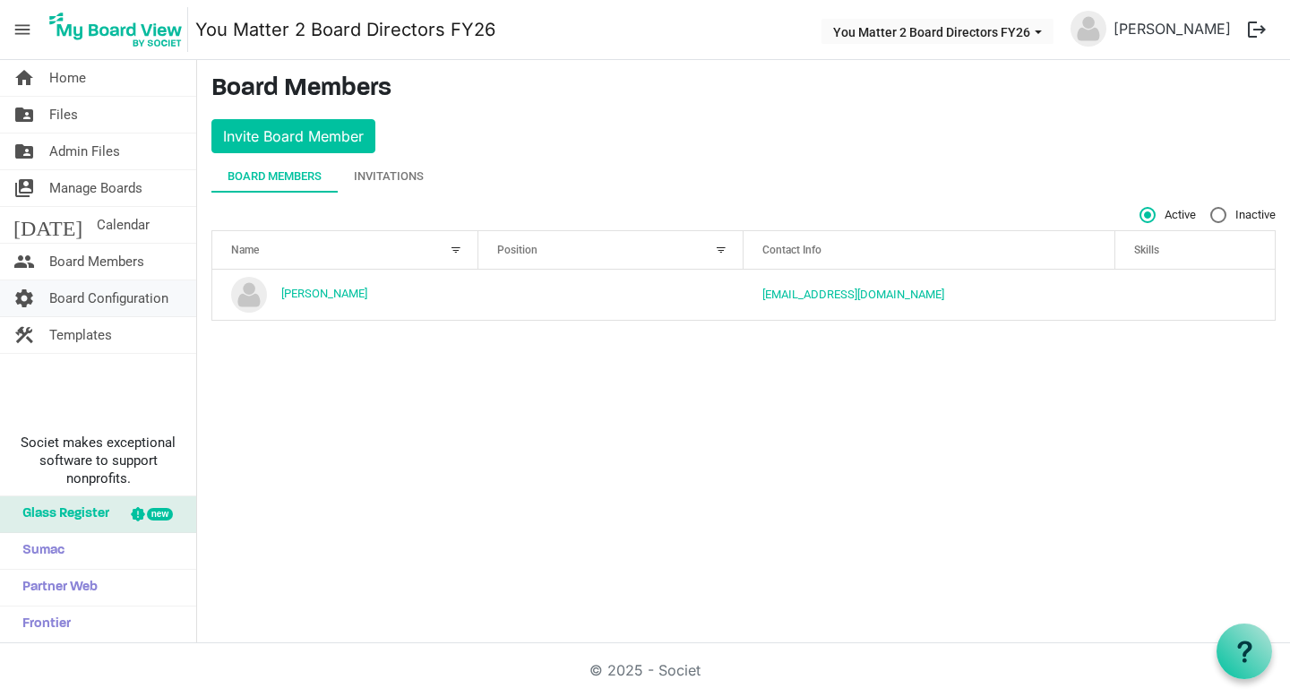
click at [143, 300] on span "Board Configuration" at bounding box center [108, 298] width 119 height 36
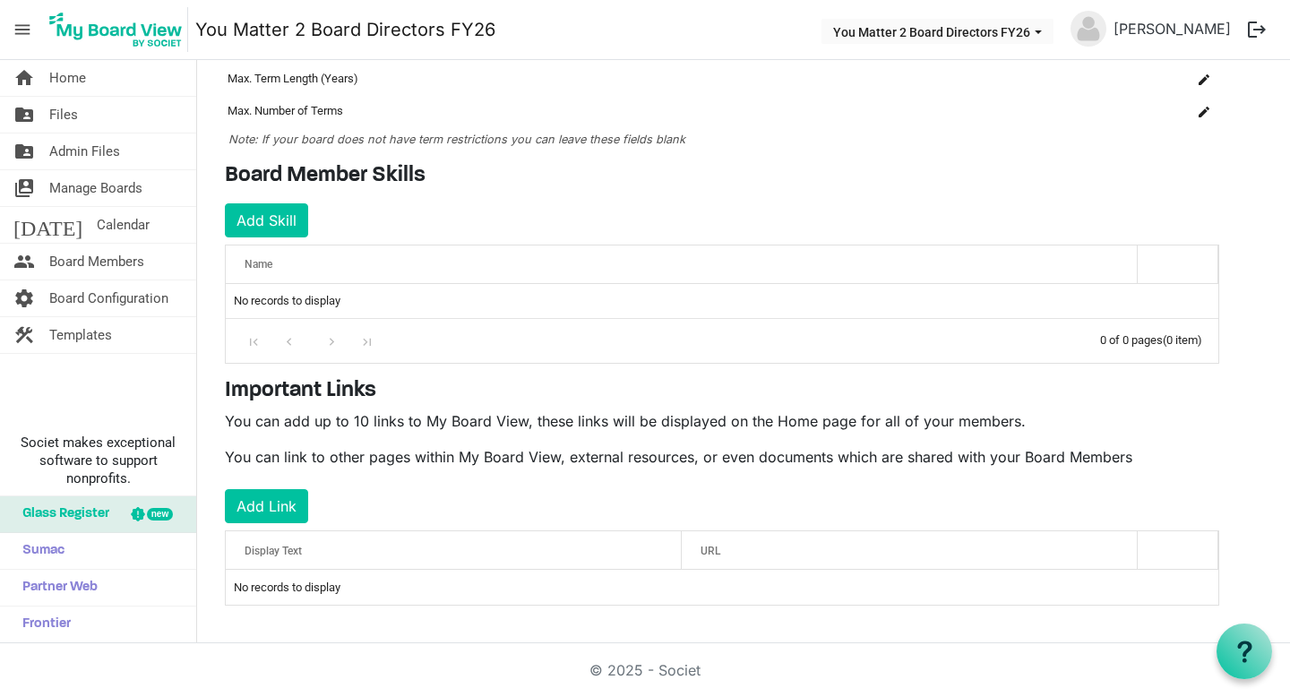
scroll to position [171, 0]
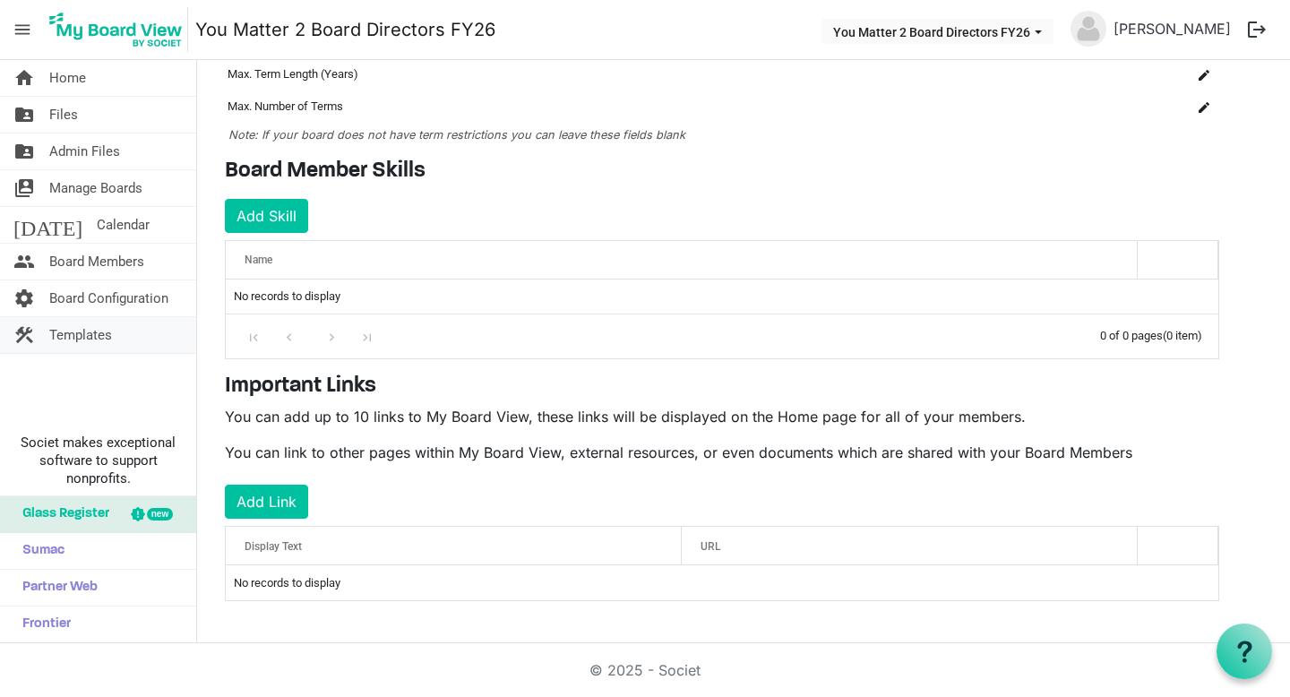
click at [135, 330] on link "construction Templates" at bounding box center [98, 335] width 196 height 36
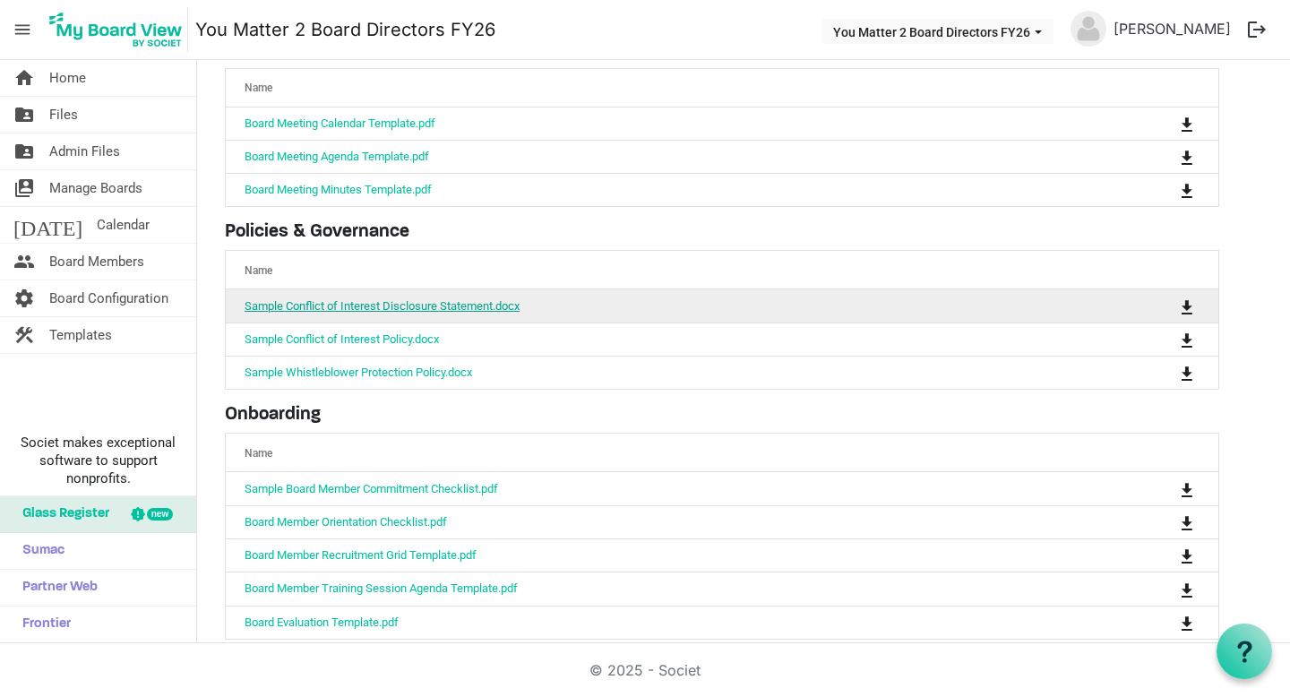
scroll to position [105, 0]
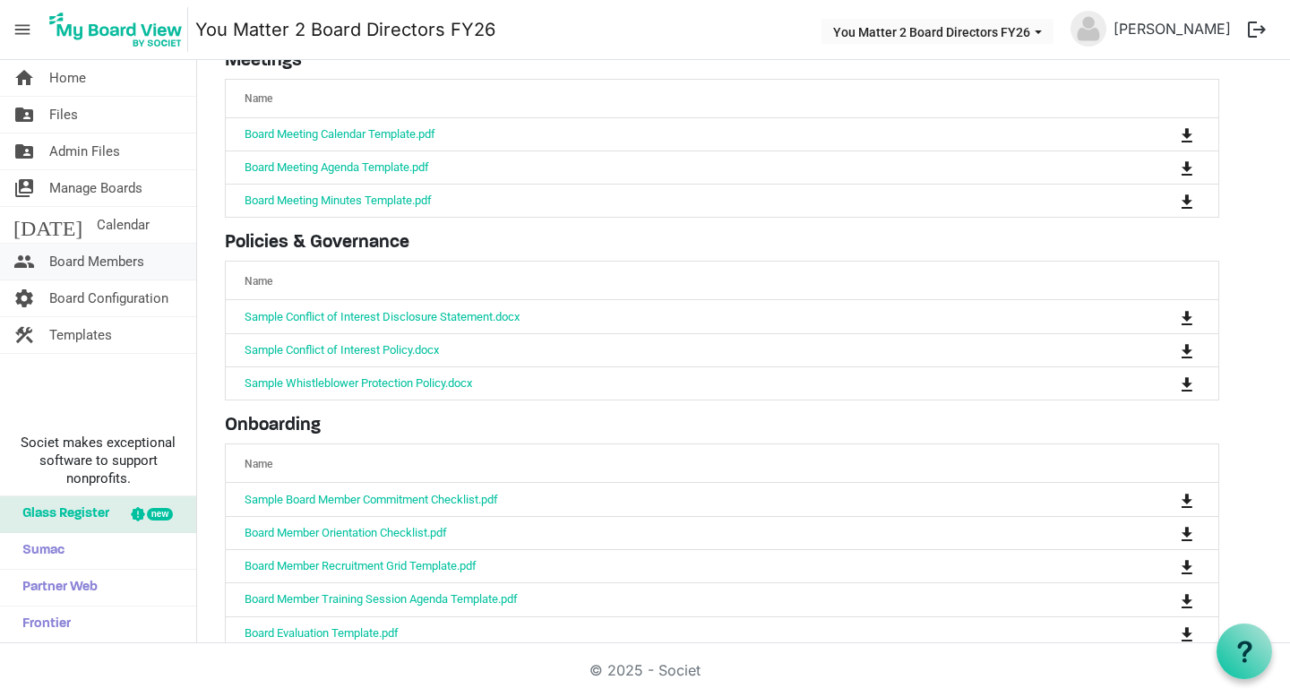
click at [130, 256] on span "Board Members" at bounding box center [96, 262] width 95 height 36
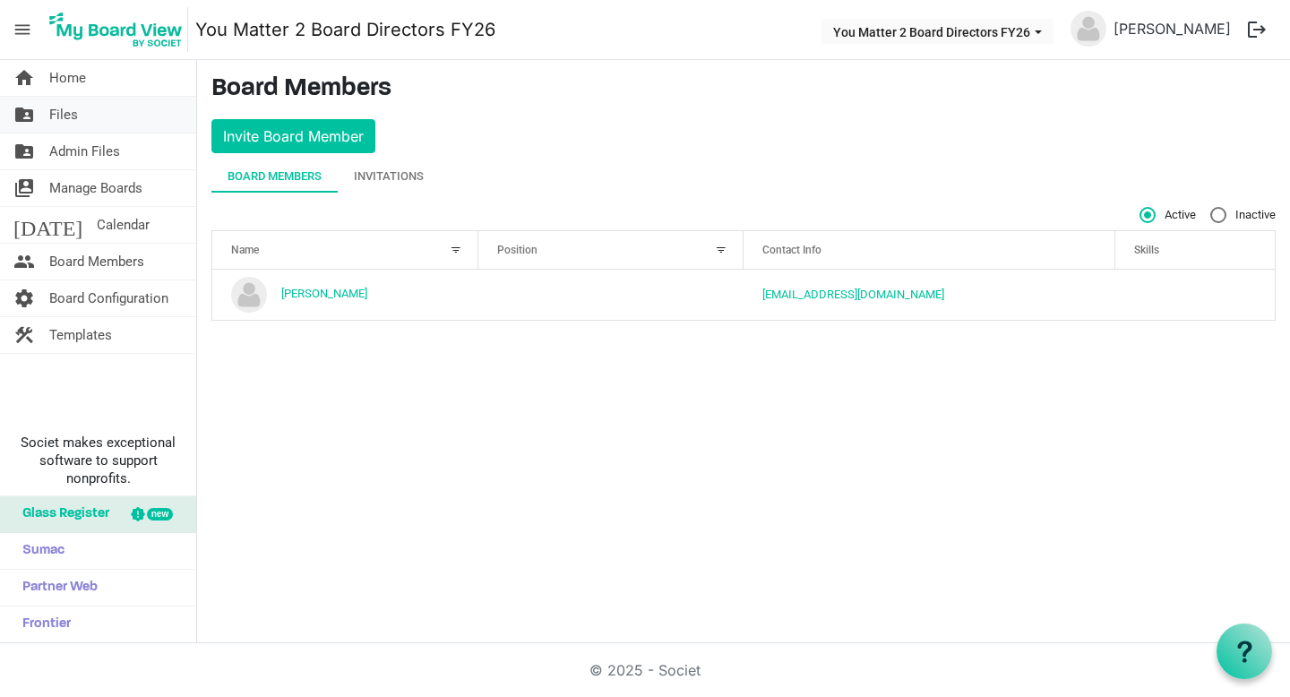
click at [103, 116] on link "folder_shared Files" at bounding box center [98, 115] width 196 height 36
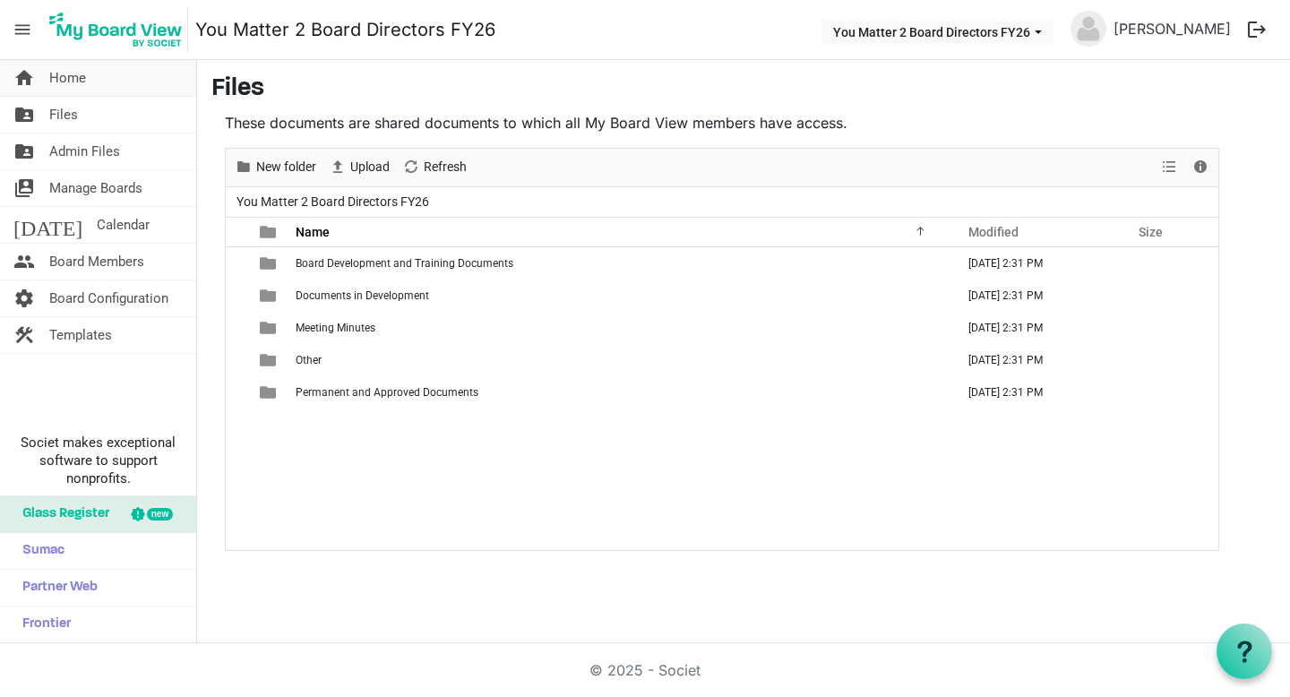
click at [94, 75] on link "home Home" at bounding box center [98, 78] width 196 height 36
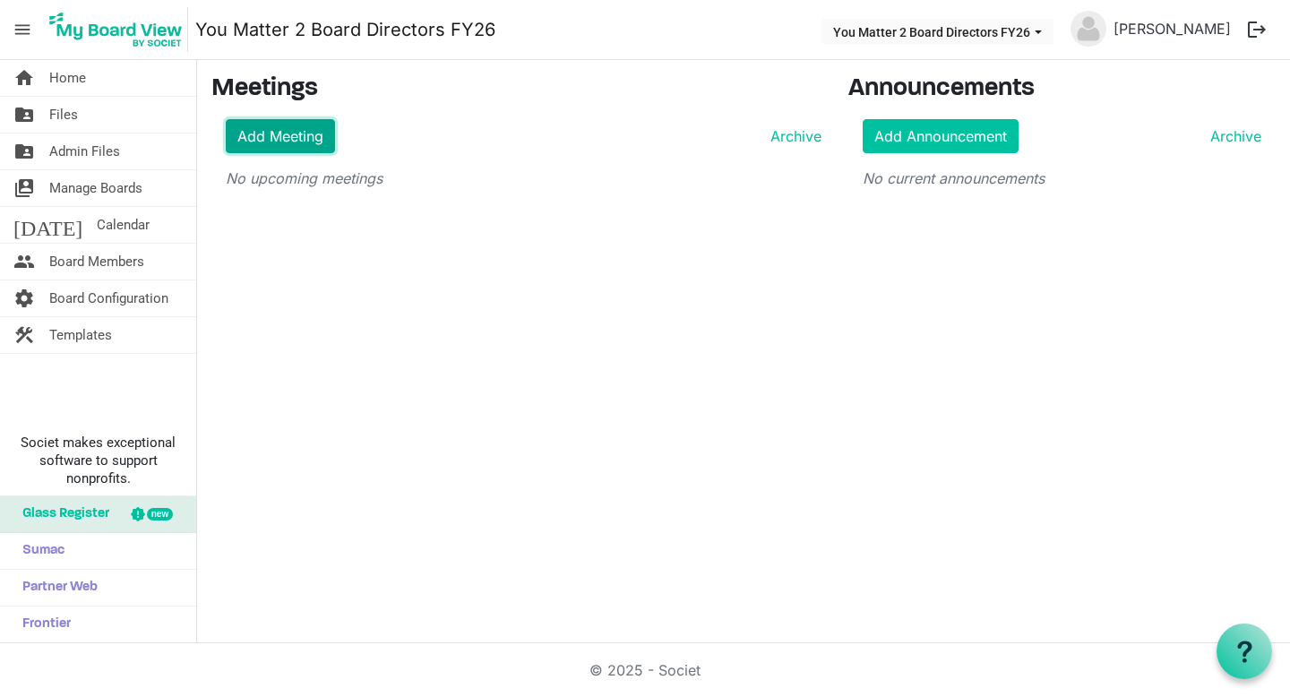
click at [286, 138] on link "Add Meeting" at bounding box center [280, 136] width 109 height 34
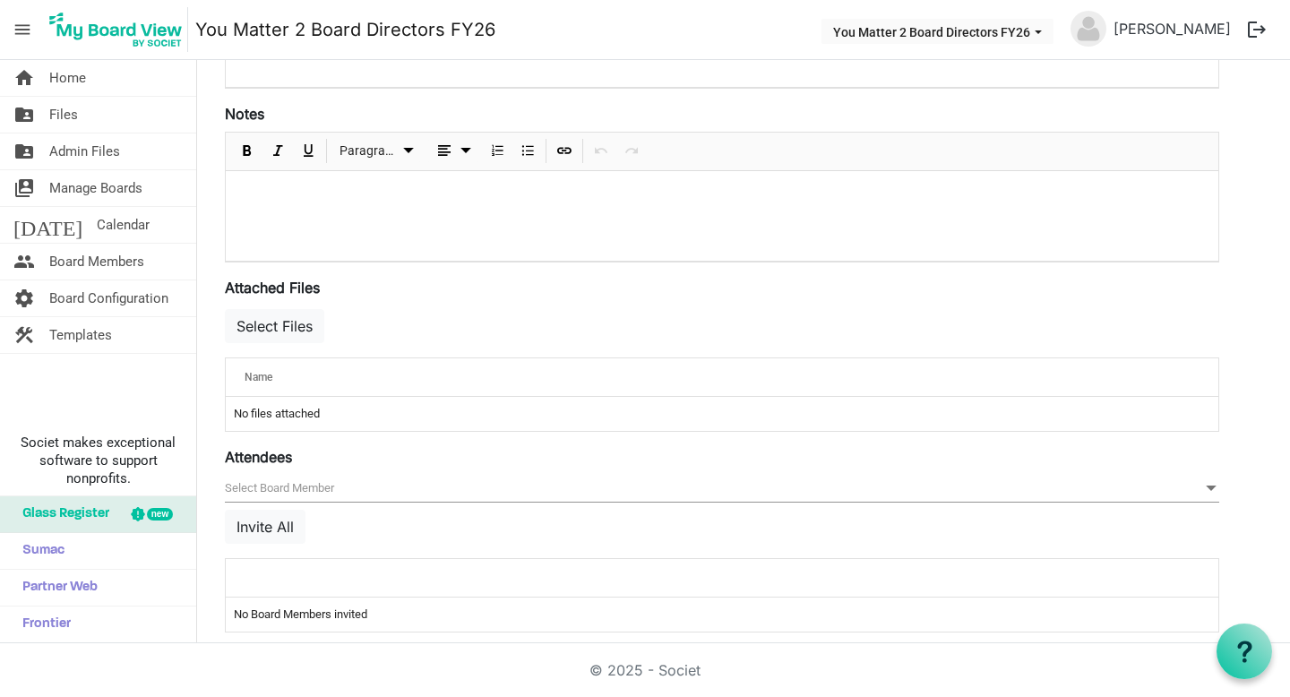
scroll to position [501, 0]
